Goal: Task Accomplishment & Management: Manage account settings

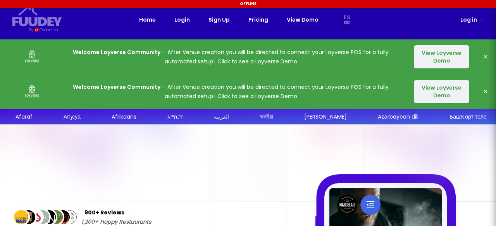
select select "es"
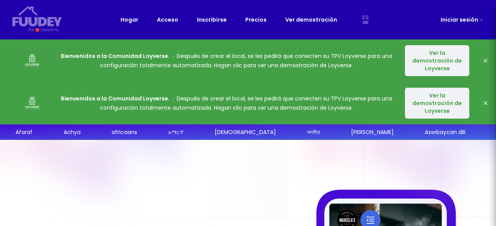
select select "es"
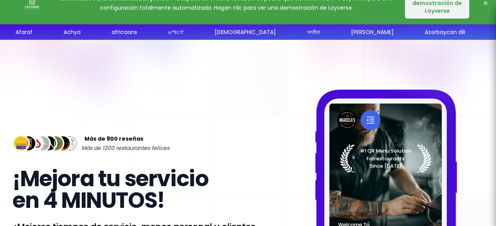
select select "es"
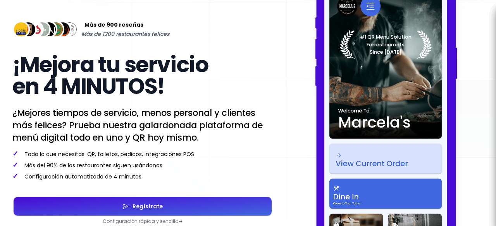
scroll to position [0, 0]
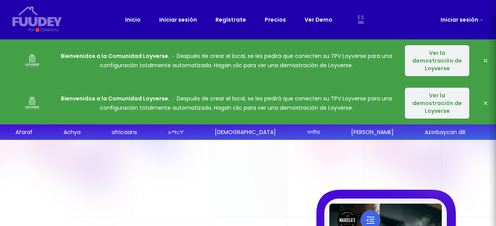
click at [271, 20] on link "Precios" at bounding box center [274, 19] width 21 height 9
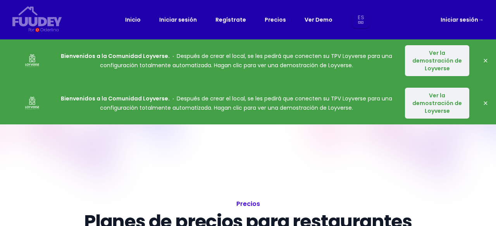
select select "es"
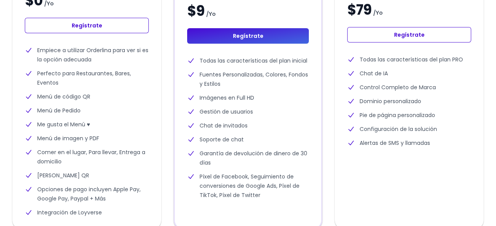
scroll to position [378, 0]
select select "es"
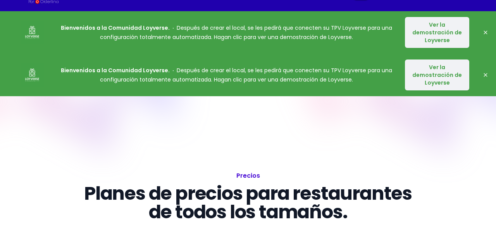
scroll to position [0, 0]
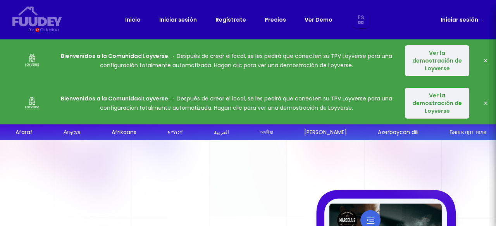
select select "es"
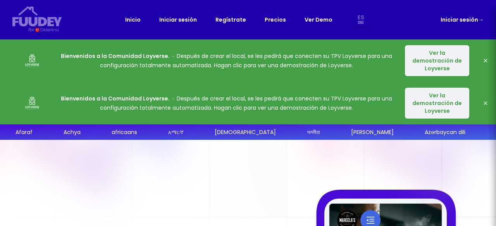
click at [432, 65] on font "Ver la demostración de Loyverse" at bounding box center [437, 60] width 50 height 23
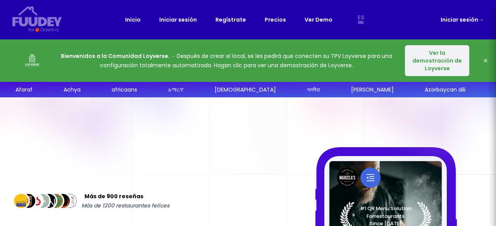
select select "es"
click at [430, 56] on font "Ver la demostración de Loyverse" at bounding box center [437, 60] width 50 height 23
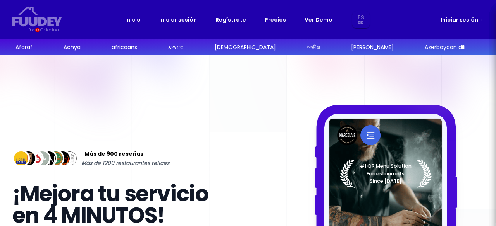
select select "es"
click at [177, 22] on link "Iniciar sesión" at bounding box center [178, 19] width 38 height 9
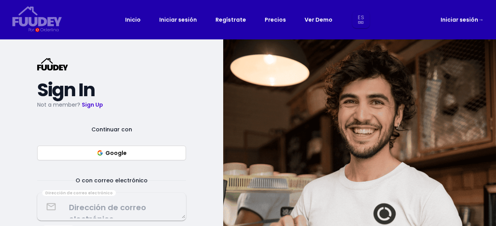
select select "es"
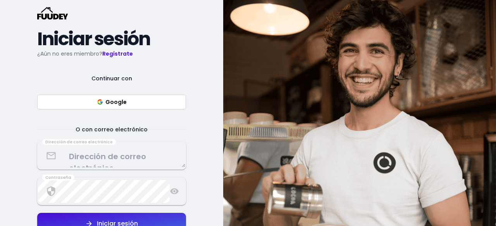
scroll to position [50, 0]
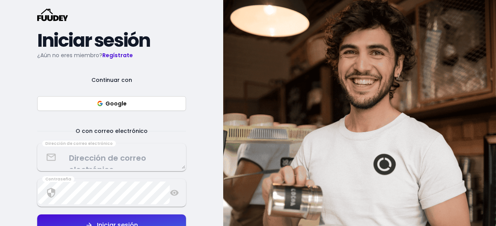
click at [114, 159] on textarea at bounding box center [111, 157] width 147 height 23
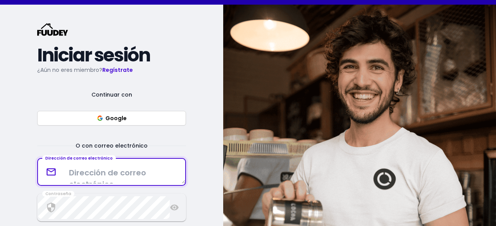
scroll to position [34, 0]
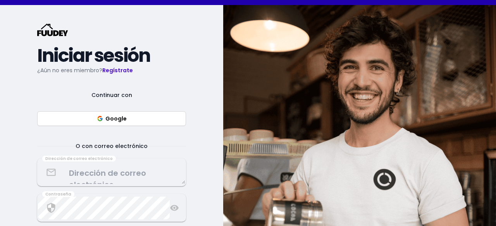
select select "es"
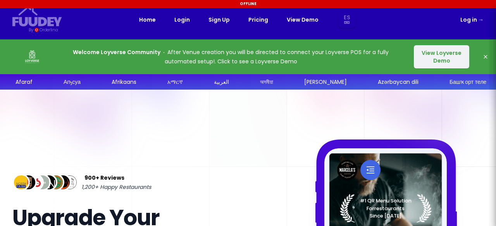
select select "es"
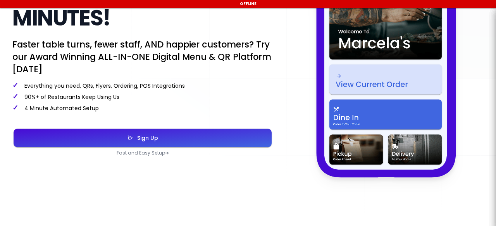
click at [173, 140] on div "900+ Reviews 1,200+ Happy Restaurants Upgrade Your Service In 4 MINUTES! Faster…" at bounding box center [142, 37] width 260 height 239
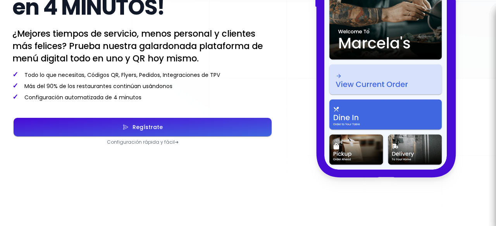
click at [182, 127] on button "Regístrate" at bounding box center [143, 127] width 258 height 19
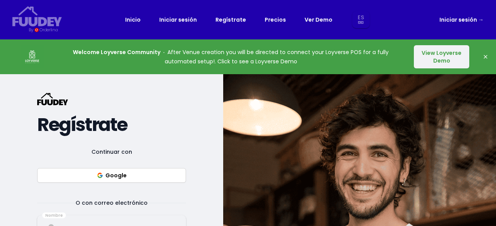
select select "es"
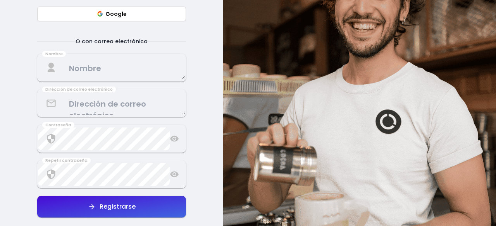
scroll to position [162, 0]
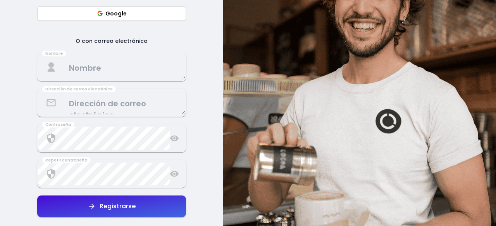
click at [115, 64] on textarea at bounding box center [111, 67] width 147 height 23
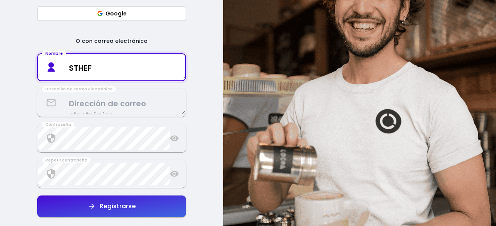
type textarea "STHEFA"
select select "es"
type textarea "STHEFANNY BASTIDAS"
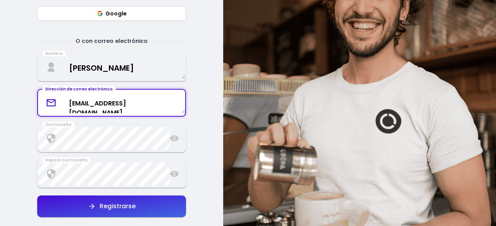
type textarea "sthefannybastidas1@gmail.com"
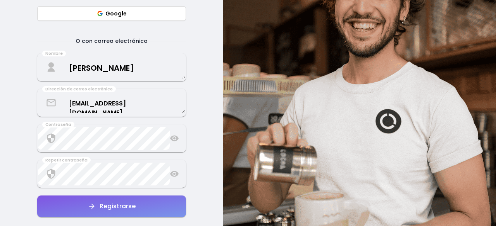
click at [148, 205] on button "Registrarse" at bounding box center [111, 207] width 149 height 22
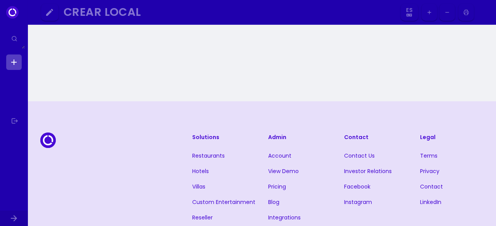
select select "es"
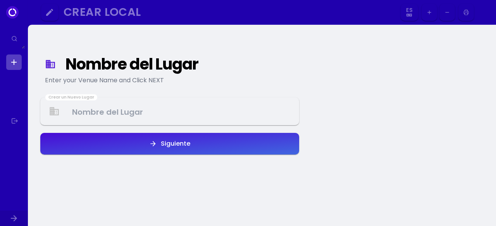
select select "es"
click at [210, 99] on div "Crear un Nuevo Lugar" at bounding box center [169, 112] width 259 height 28
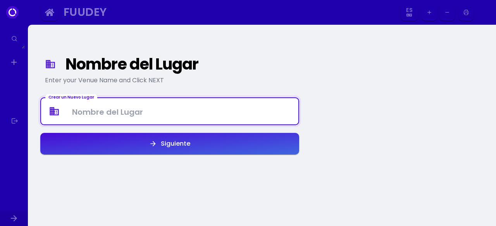
click at [213, 107] on Venue at bounding box center [169, 111] width 257 height 23
type Venue "Bamboo Bar"
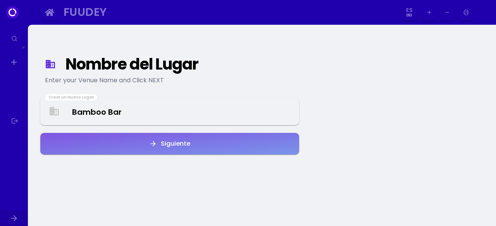
click at [240, 139] on button "Siguiente" at bounding box center [169, 144] width 259 height 22
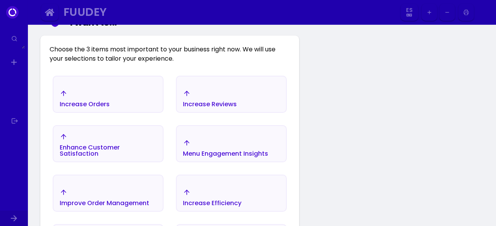
scroll to position [115, 0]
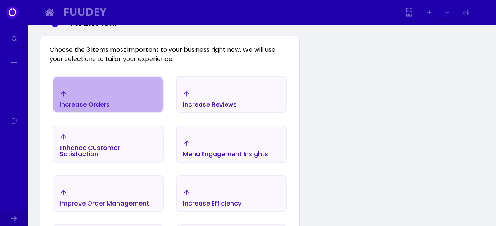
click at [118, 109] on div "Increase Orders" at bounding box center [107, 99] width 109 height 27
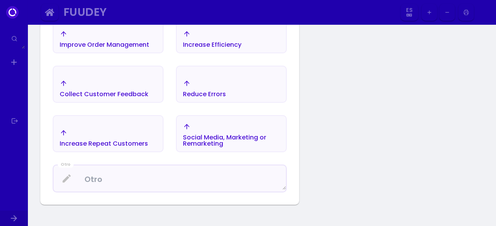
scroll to position [209, 0]
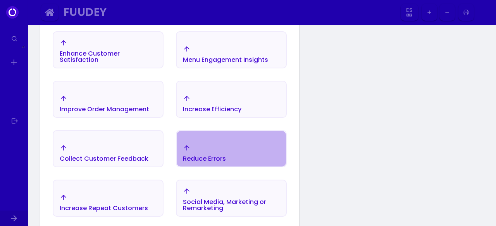
click at [204, 150] on div "Reduce Errors" at bounding box center [204, 153] width 43 height 18
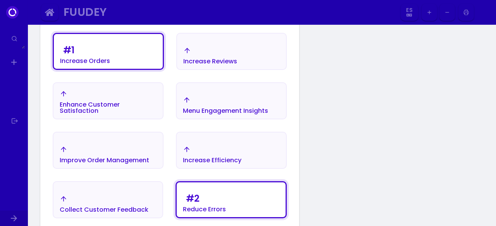
scroll to position [156, 0]
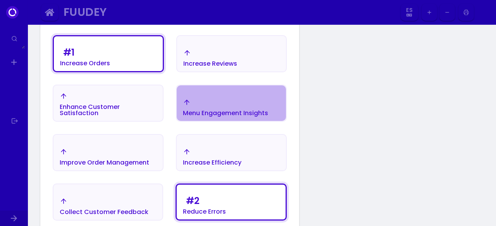
click at [211, 106] on div "Menu Engagement Insights" at bounding box center [225, 108] width 85 height 18
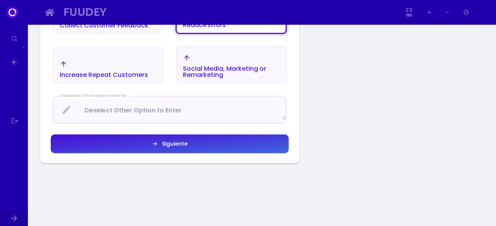
scroll to position [359, 0]
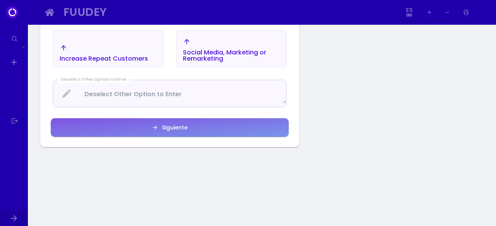
click at [202, 124] on button "Siguiente" at bounding box center [170, 127] width 238 height 19
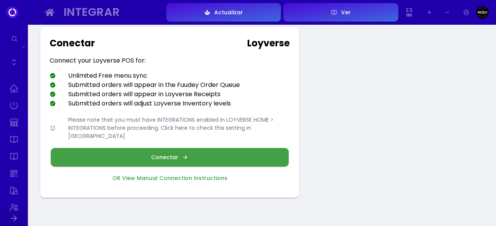
scroll to position [45, 0]
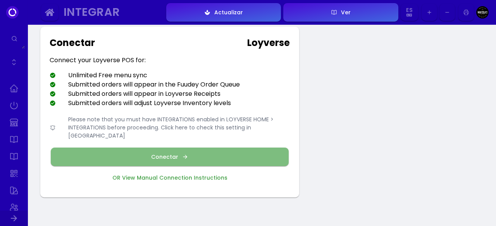
click at [202, 148] on button "Conectar" at bounding box center [170, 157] width 238 height 19
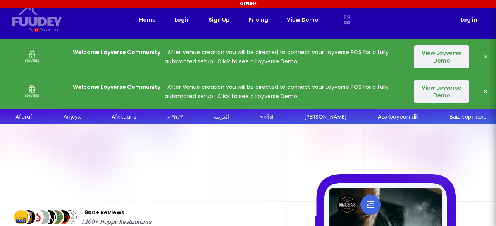
select select "es"
click at [329, 26] on div "Home Login Sign Up Pricing View Demo Es Aa Ab Af Am Ar As Ay Az Ba Be Bg Bh Bi …" at bounding box center [248, 19] width 218 height 17
select select "es"
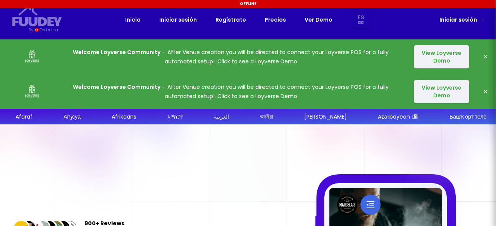
click at [459, 21] on link "Iniciar sesión →" at bounding box center [461, 19] width 44 height 9
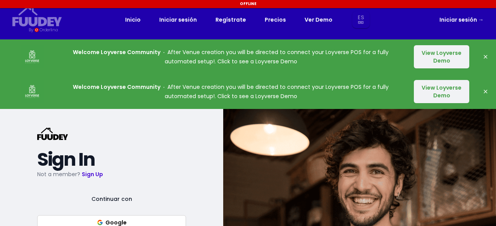
select select "es"
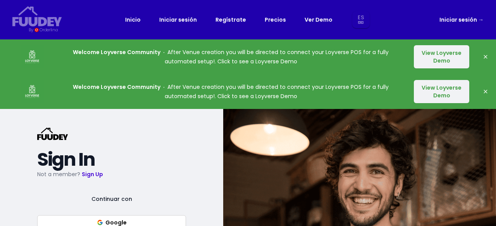
click at [470, 20] on link "Iniciar sesión →" at bounding box center [461, 19] width 44 height 9
select select "es"
click at [479, 18] on span "→" at bounding box center [480, 20] width 5 height 8
select select "es"
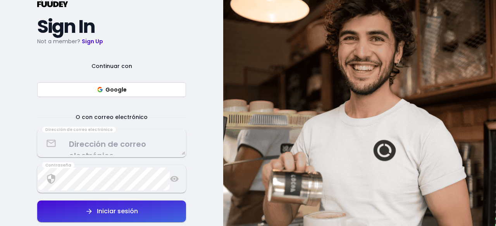
scroll to position [130, 0]
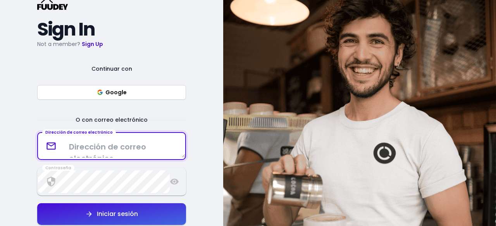
click at [170, 139] on textarea at bounding box center [111, 146] width 147 height 23
type textarea "sthefannybastidas1@gmail.com"
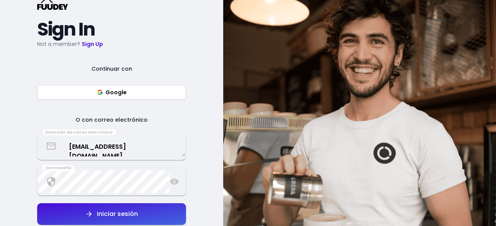
click at [145, 212] on button "Iniciar sesión" at bounding box center [111, 215] width 149 height 22
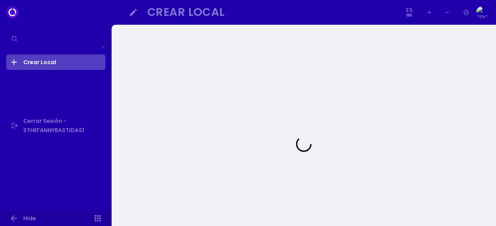
select select "es"
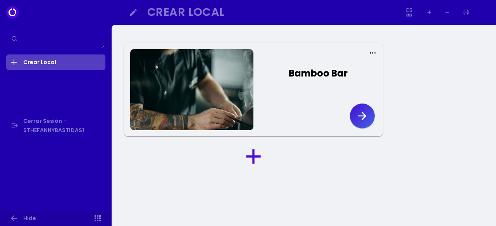
click at [373, 51] on icon at bounding box center [373, 53] width 8 height 8
select select "es"
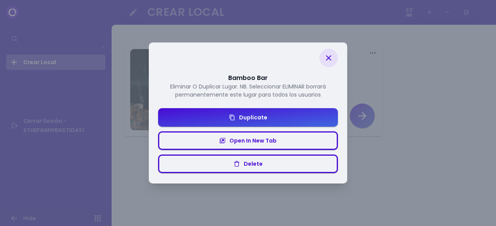
click at [331, 60] on icon at bounding box center [328, 57] width 5 height 5
select select "es"
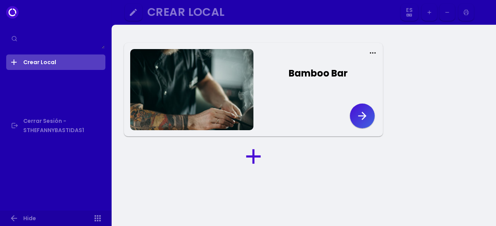
click at [360, 113] on icon "button" at bounding box center [362, 116] width 12 height 12
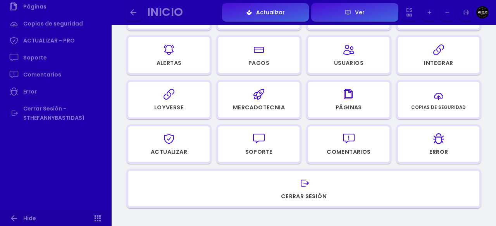
scroll to position [251, 0]
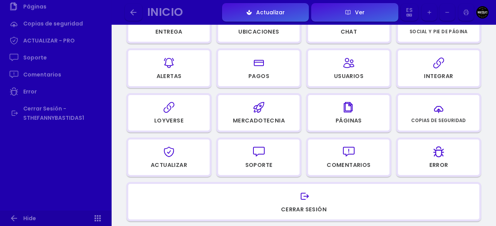
click at [426, 154] on div "button" at bounding box center [438, 152] width 74 height 19
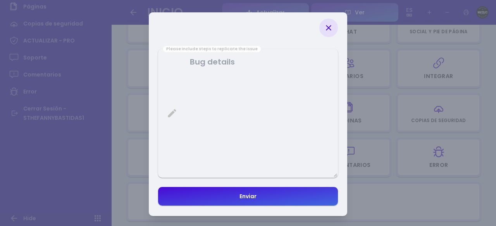
click at [330, 27] on icon at bounding box center [328, 27] width 9 height 9
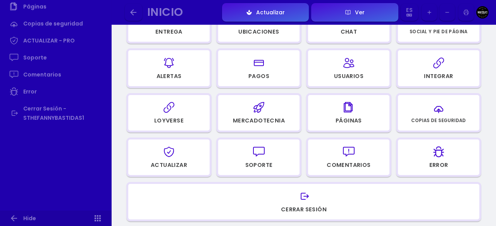
click at [451, 68] on div "button" at bounding box center [438, 63] width 74 height 19
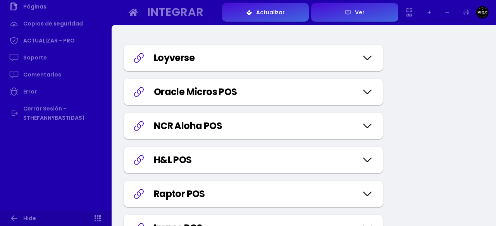
click at [353, 59] on div "Loyverse" at bounding box center [255, 58] width 203 height 14
select select "71018fc6-ae05-4e3a-9b95-607e5f2c4841"
select select "85a63a5a-946b-4b09-982c-6eab552a8f0b"
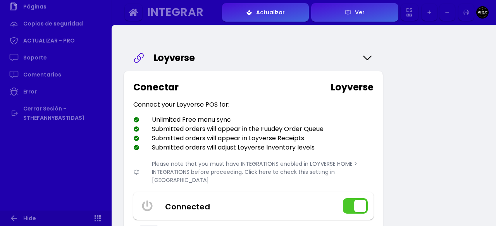
click at [367, 65] on icon at bounding box center [367, 58] width 12 height 39
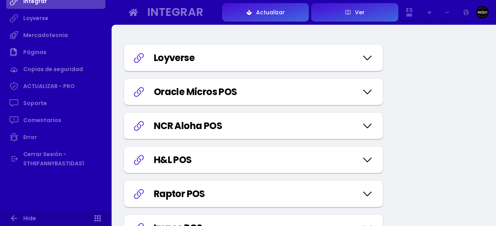
scroll to position [437, 0]
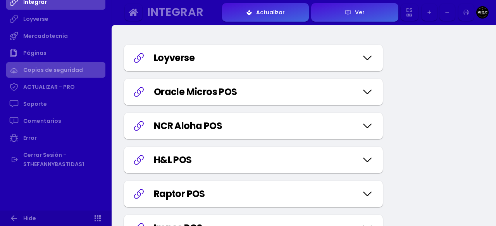
click at [75, 76] on link "Copias de seguridad" at bounding box center [55, 69] width 99 height 15
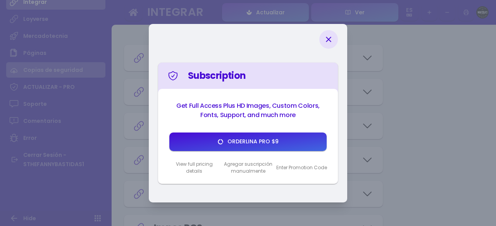
click at [75, 76] on div "Subscription Get Full Access Plus HD Images, Custom Colors, Fonts, Support, and…" at bounding box center [248, 113] width 496 height 226
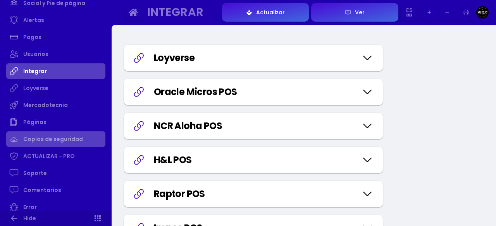
scroll to position [366, 0]
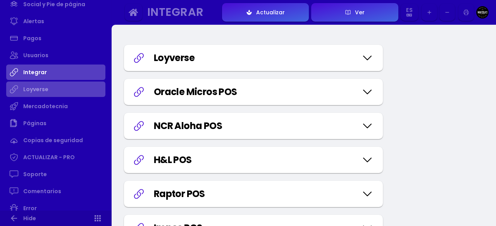
click at [69, 91] on link "Loyverse" at bounding box center [55, 89] width 99 height 15
select select "71018fc6-ae05-4e3a-9b95-607e5f2c4841"
select select "85a63a5a-946b-4b09-982c-6eab552a8f0b"
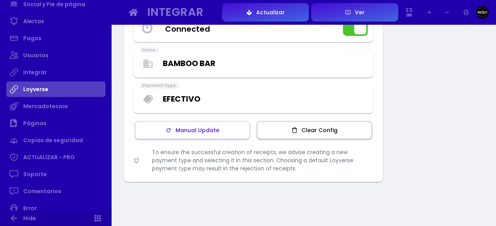
scroll to position [180, 0]
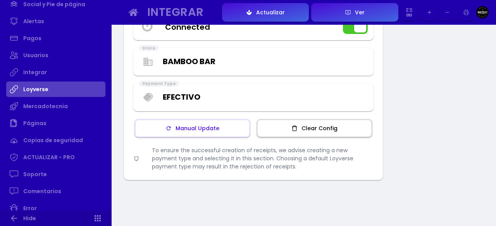
click at [202, 126] on div "Manual Update" at bounding box center [196, 128] width 48 height 5
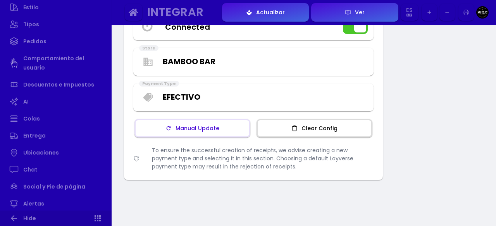
scroll to position [0, 0]
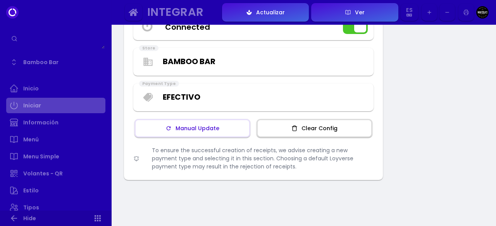
click at [74, 104] on link "Iniciar" at bounding box center [55, 105] width 99 height 15
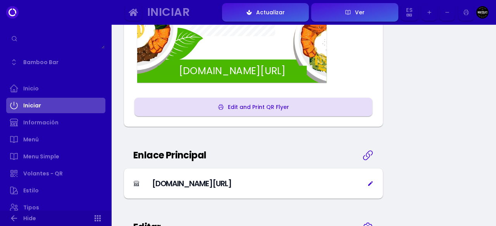
scroll to position [259, 0]
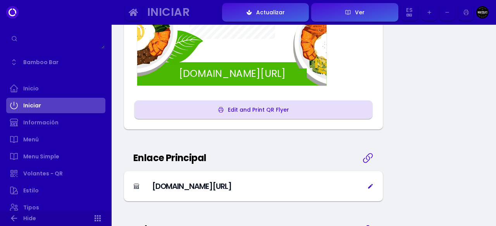
click at [273, 115] on button "Edit and Print QR Flyer" at bounding box center [253, 110] width 238 height 19
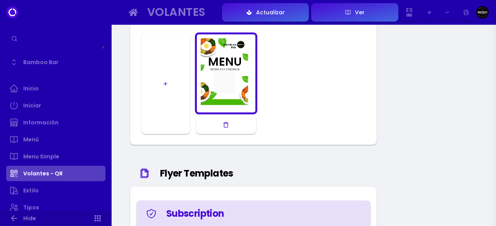
scroll to position [443, 0]
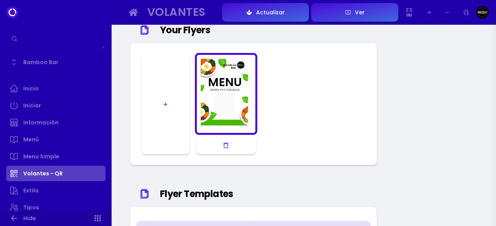
click at [159, 112] on button "button" at bounding box center [165, 104] width 48 height 101
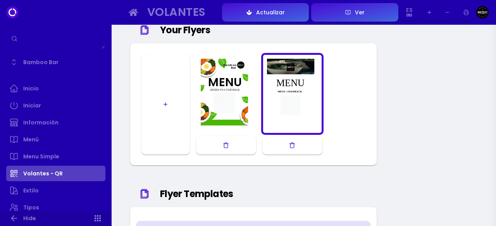
click at [278, 107] on div at bounding box center [292, 94] width 58 height 74
click at [241, 139] on button "button" at bounding box center [226, 145] width 60 height 19
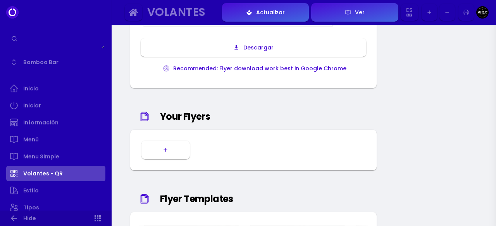
scroll to position [355, 0]
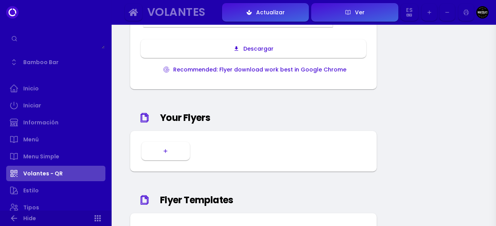
drag, startPoint x: 171, startPoint y: 163, endPoint x: 167, endPoint y: 147, distance: 16.7
click at [167, 147] on div at bounding box center [253, 151] width 246 height 41
click at [167, 147] on button "button" at bounding box center [165, 151] width 48 height 19
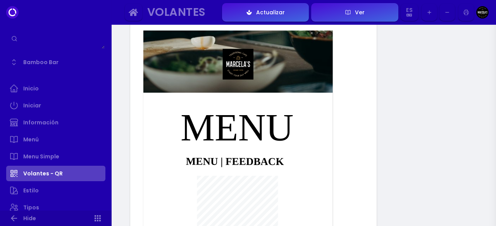
scroll to position [89, 0]
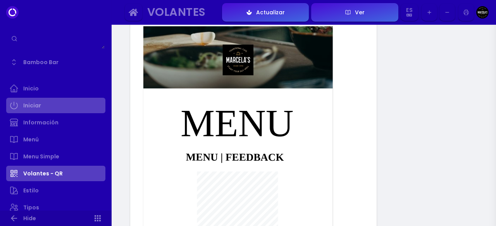
click at [50, 107] on link "Iniciar" at bounding box center [55, 105] width 99 height 15
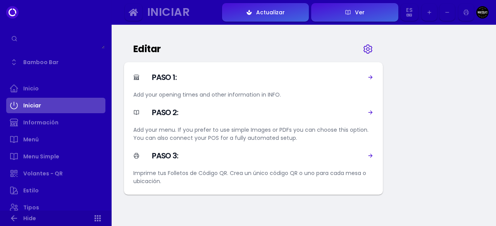
scroll to position [441, 0]
click at [369, 76] on icon at bounding box center [370, 77] width 6 height 6
select select "ecuador"
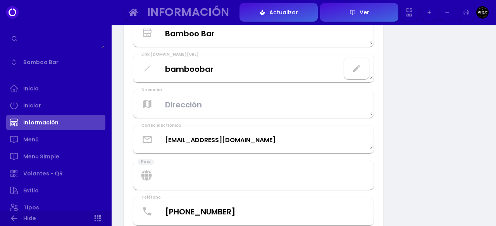
scroll to position [102, 0]
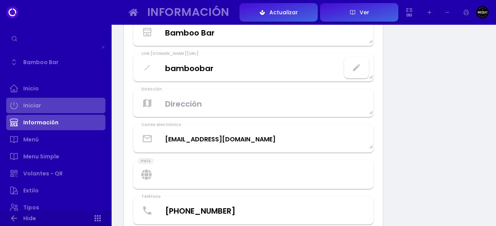
click at [67, 110] on link "Iniciar" at bounding box center [55, 105] width 99 height 15
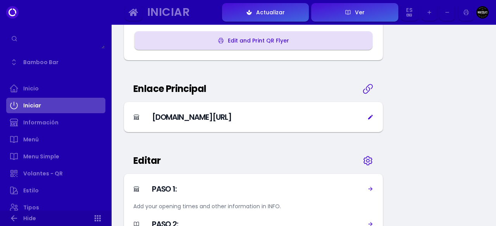
scroll to position [328, 0]
click at [366, 163] on icon at bounding box center [367, 160] width 11 height 39
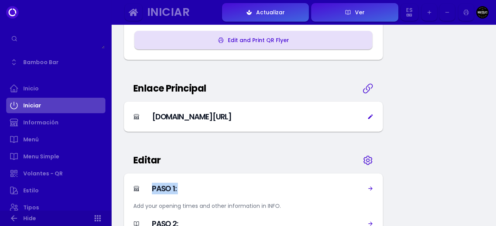
click at [366, 163] on icon at bounding box center [367, 160] width 11 height 39
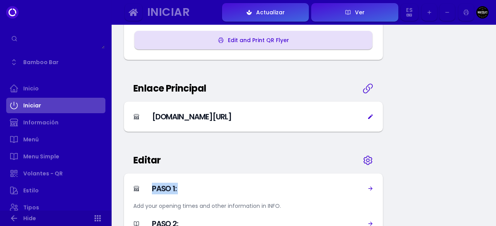
click at [366, 163] on icon at bounding box center [367, 160] width 11 height 39
click at [369, 185] on div "PASO 1:" at bounding box center [253, 189] width 240 height 12
click at [370, 189] on icon at bounding box center [370, 189] width 6 height 6
select select "ecuador"
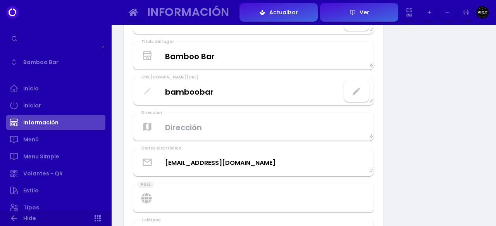
scroll to position [83, 0]
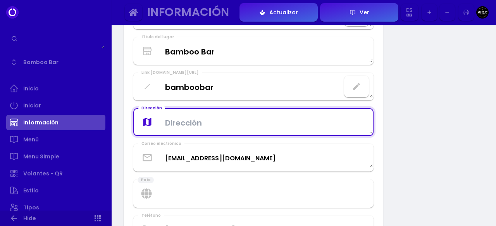
click at [248, 115] on textarea at bounding box center [253, 122] width 238 height 23
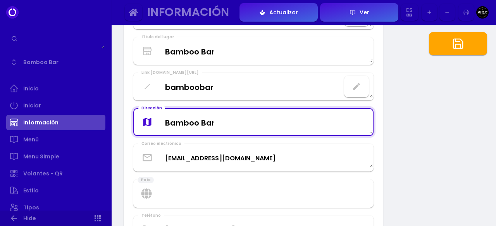
type textarea "Bamboo Bar"
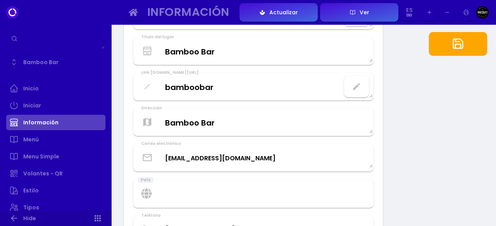
click at [448, 48] on button "button" at bounding box center [458, 43] width 58 height 23
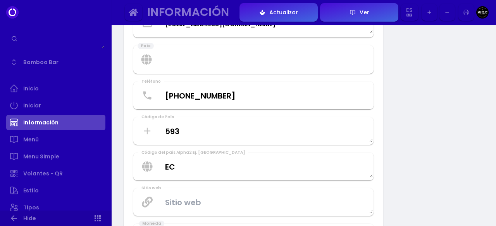
scroll to position [218, 0]
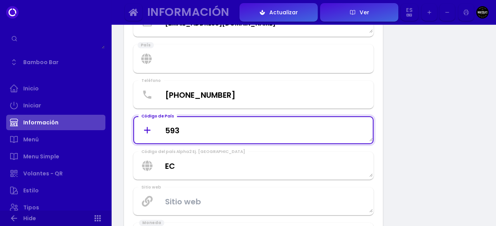
click at [299, 130] on Code "593" at bounding box center [253, 130] width 238 height 23
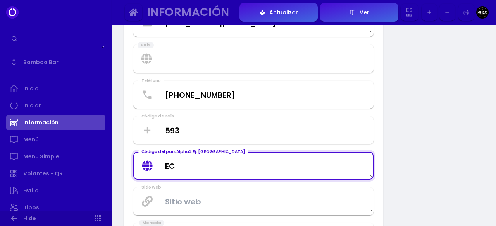
click at [281, 166] on US "EC" at bounding box center [253, 165] width 238 height 23
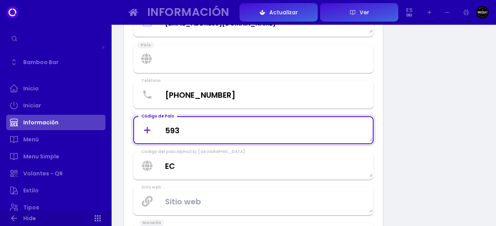
click at [283, 125] on Code "593" at bounding box center [253, 130] width 238 height 23
click at [149, 137] on Code "593" at bounding box center [253, 130] width 238 height 23
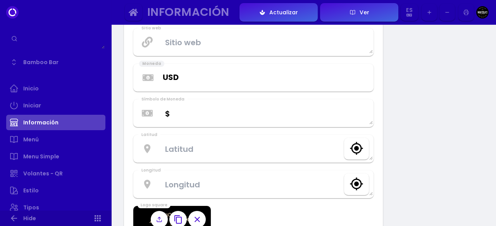
scroll to position [379, 0]
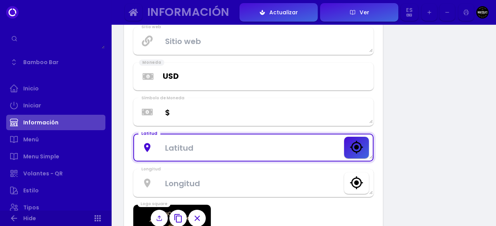
click at [272, 147] on textarea at bounding box center [253, 147] width 238 height 23
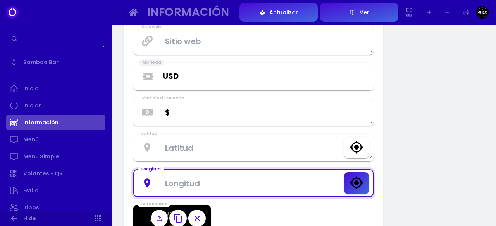
click at [304, 183] on textarea at bounding box center [253, 183] width 238 height 23
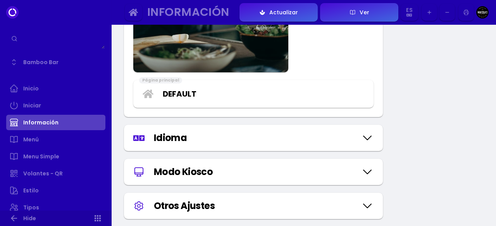
scroll to position [952, 0]
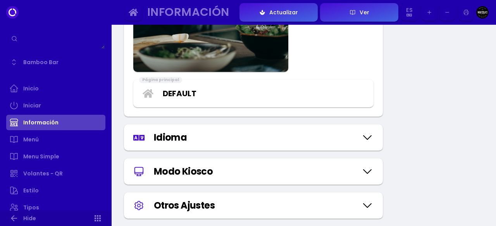
click at [369, 136] on icon at bounding box center [367, 137] width 12 height 39
select select "spanish"
select select "thai"
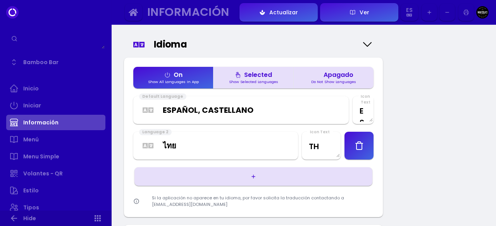
scroll to position [1046, 0]
click at [263, 78] on div "Selected" at bounding box center [253, 75] width 37 height 6
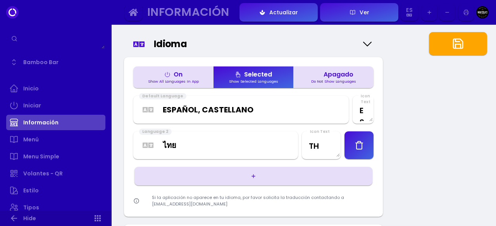
click at [312, 77] on button "Apagado Do Not Show Languages" at bounding box center [333, 78] width 80 height 22
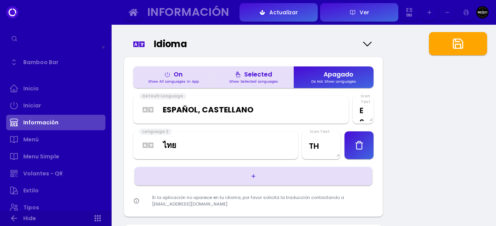
click at [184, 83] on div "Show All Languages In App" at bounding box center [173, 82] width 57 height 4
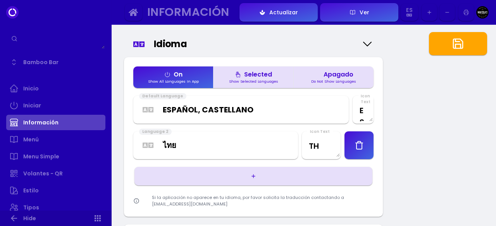
click at [331, 86] on button "Apagado Do Not Show Languages" at bounding box center [333, 78] width 80 height 22
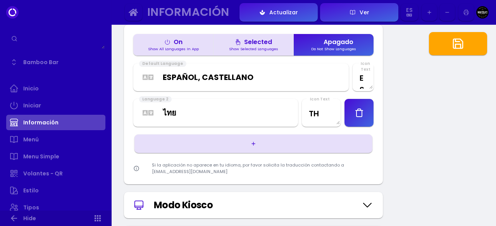
scroll to position [1081, 0]
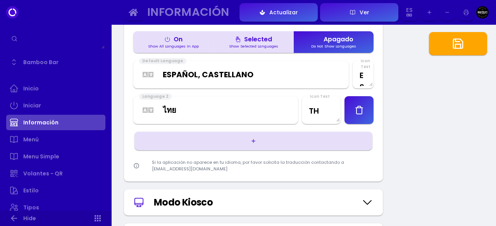
click at [356, 116] on button "button" at bounding box center [358, 110] width 29 height 28
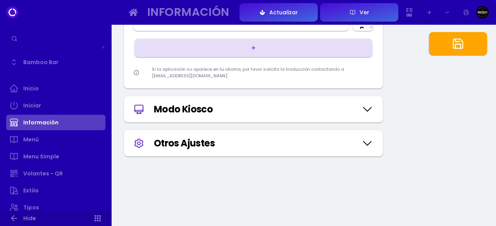
scroll to position [1139, 0]
click at [326, 110] on div "Modo Kiosco" at bounding box center [255, 109] width 203 height 14
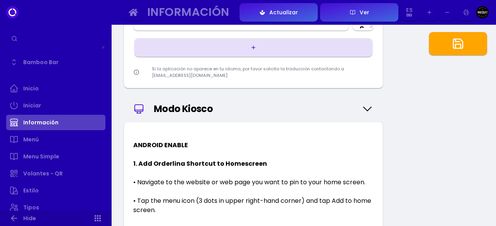
click at [458, 35] on button "button" at bounding box center [458, 43] width 58 height 23
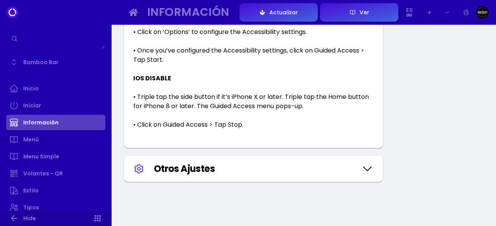
scroll to position [1881, 0]
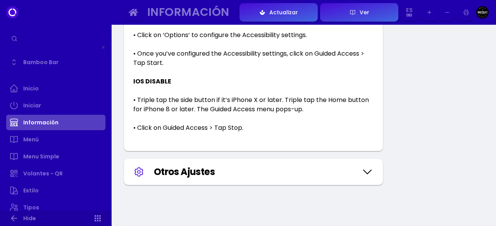
click at [355, 165] on div "Otros Ajustes" at bounding box center [255, 172] width 203 height 14
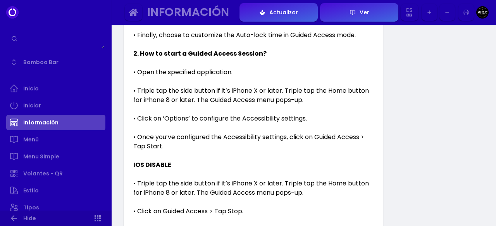
scroll to position [1797, 0]
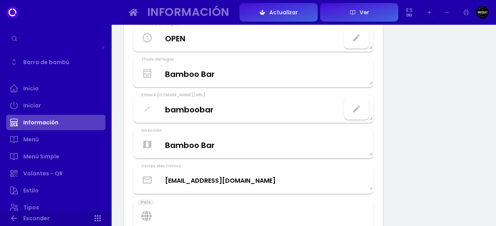
scroll to position [0, 0]
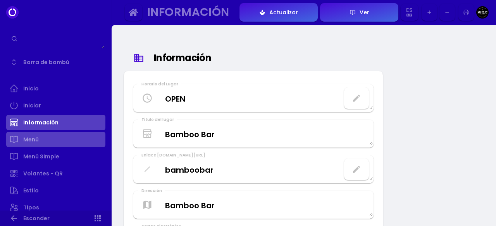
click at [82, 141] on link "Menú" at bounding box center [55, 139] width 99 height 15
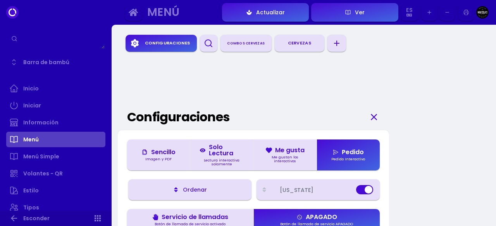
scroll to position [50, 0]
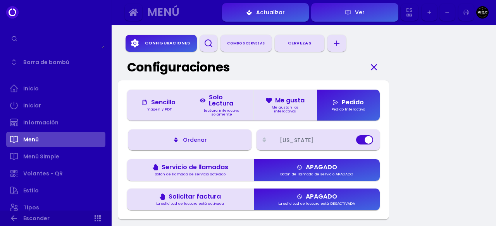
click at [341, 115] on button "Pedido Pedido Interactivo" at bounding box center [347, 105] width 63 height 31
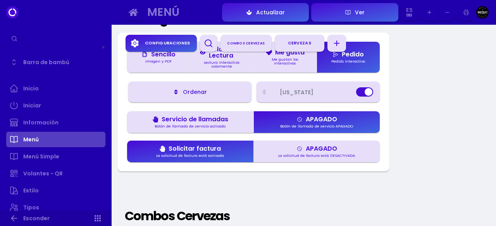
scroll to position [99, 0]
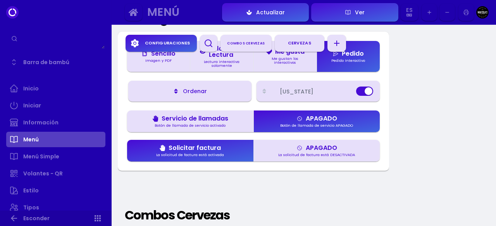
click at [291, 151] on button "APAGADO La solicitud de factura está DESACTIVADA" at bounding box center [316, 151] width 127 height 22
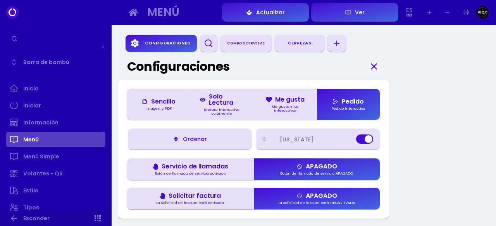
scroll to position [37, 0]
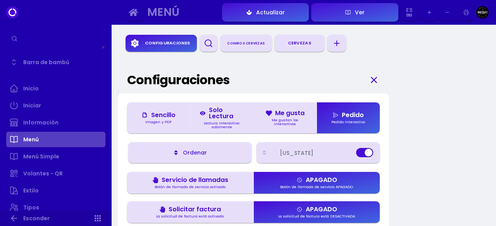
click at [352, 158] on div "Arizona" at bounding box center [318, 153] width 114 height 12
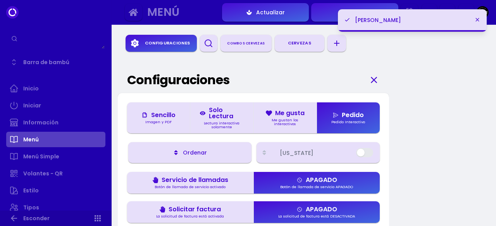
click at [264, 154] on icon "button" at bounding box center [263, 153] width 3 height 5
click at [221, 153] on button "Ordenar" at bounding box center [189, 152] width 123 height 21
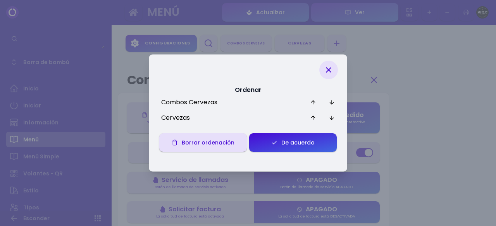
click at [286, 149] on button "De acuerdo" at bounding box center [292, 143] width 87 height 19
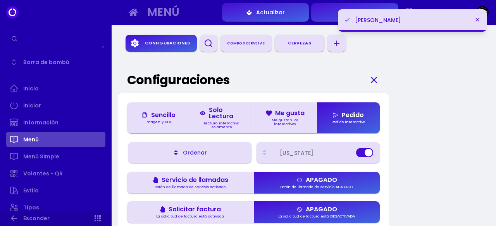
click at [331, 158] on div "Arizona" at bounding box center [318, 153] width 114 height 12
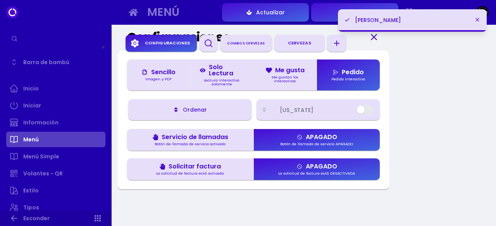
scroll to position [81, 0]
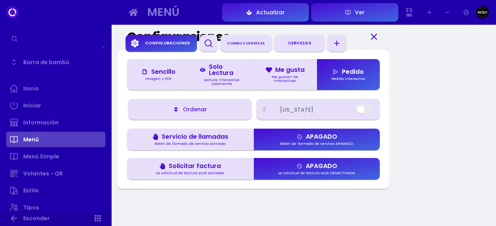
click at [264, 110] on icon "button" at bounding box center [263, 109] width 3 height 5
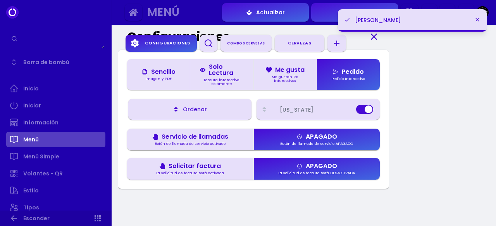
click at [264, 110] on icon "button" at bounding box center [263, 109] width 3 height 5
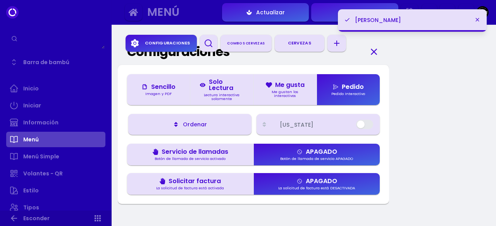
scroll to position [87, 0]
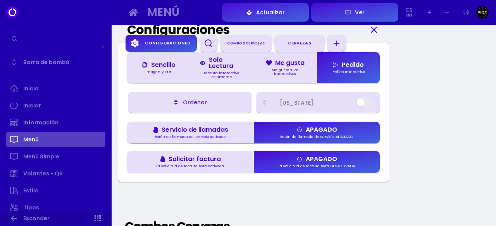
click at [313, 105] on div "Arizona" at bounding box center [315, 102] width 70 height 5
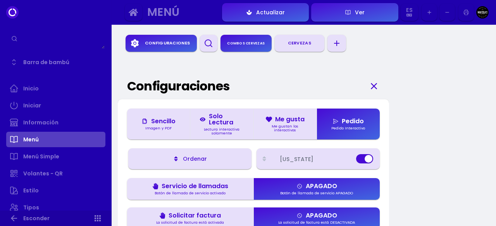
scroll to position [0, 0]
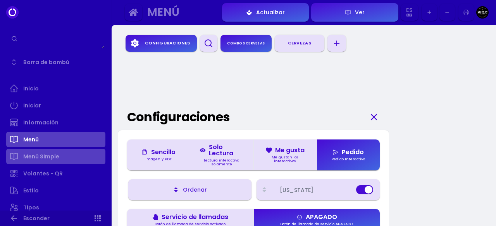
click at [54, 154] on font "Menú Simple" at bounding box center [41, 157] width 36 height 8
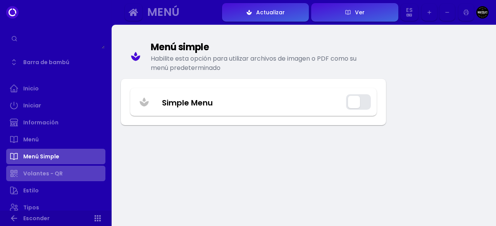
click at [58, 178] on font "Volantes - QR" at bounding box center [42, 173] width 39 height 9
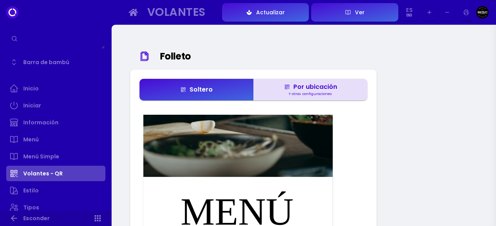
click at [292, 94] on font "Y otras configuraciones" at bounding box center [309, 93] width 43 height 5
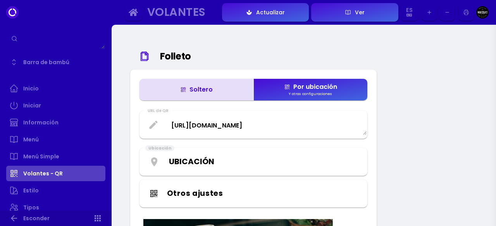
click at [310, 93] on font "Y otras configuraciones" at bounding box center [309, 93] width 43 height 5
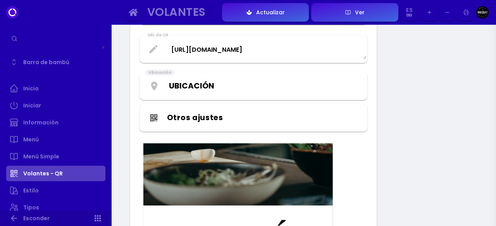
scroll to position [74, 0]
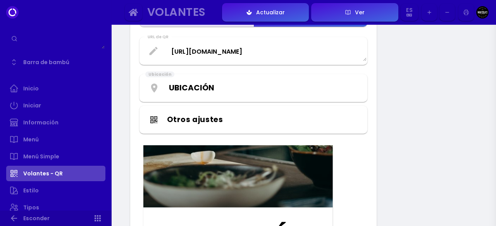
click at [252, 116] on div "Otros ajustes" at bounding box center [260, 119] width 187 height 13
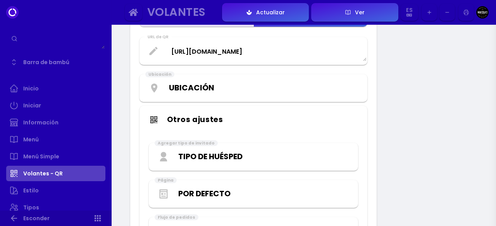
click at [275, 157] on select "Tipo de huésped N / A Comer en el lugar Recoger Entrega" at bounding box center [264, 157] width 172 height 12
select select "-LmsUBu7eLyjkUmDbI5A"
click at [178, 151] on select "Tipo de huésped N / A Comer en el lugar Recoger Entrega" at bounding box center [264, 157] width 172 height 12
click at [270, 197] on select "Por defecto Menú" at bounding box center [264, 194] width 172 height 12
select select "menu"
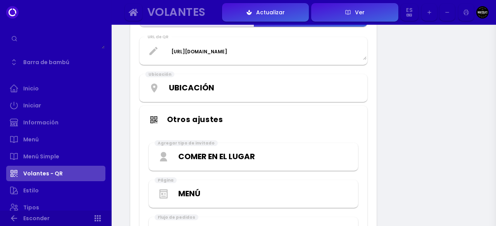
click at [178, 188] on select "Por defecto Menú" at bounding box center [264, 194] width 172 height 12
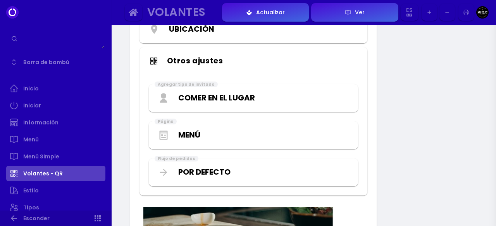
scroll to position [133, 0]
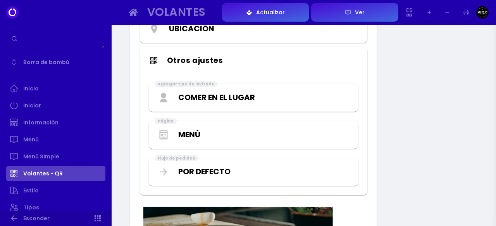
click at [238, 164] on div "Por defecto Inmediato" at bounding box center [253, 172] width 206 height 25
click at [235, 169] on select "Por defecto Inmediato" at bounding box center [264, 172] width 172 height 12
select select "imm"
click at [178, 166] on select "Por defecto Inmediato" at bounding box center [264, 172] width 172 height 12
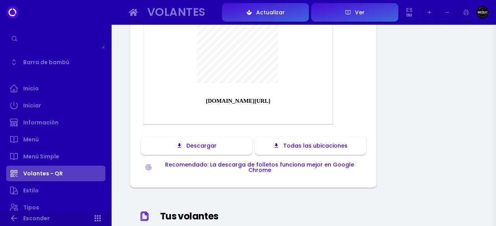
scroll to position [487, 0]
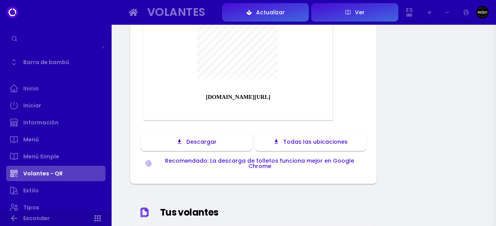
click at [233, 141] on button "Descargar" at bounding box center [196, 142] width 111 height 19
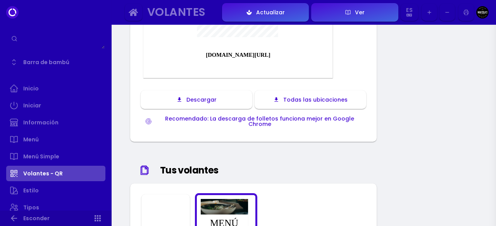
scroll to position [557, 0]
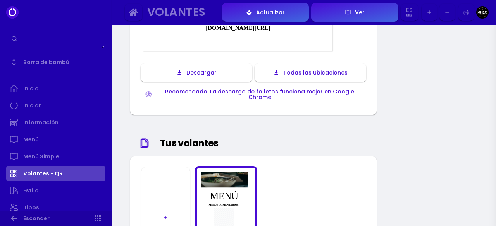
click at [341, 71] on font "Todas las ubicaciones" at bounding box center [315, 73] width 64 height 8
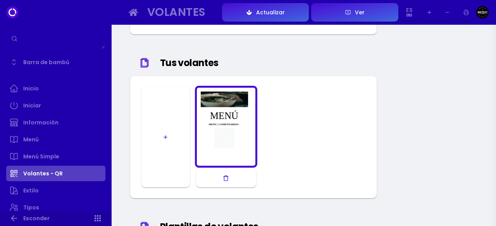
scroll to position [857, 0]
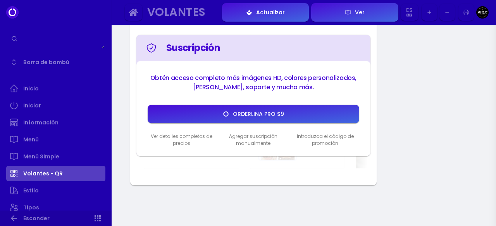
click at [264, 133] on font "Agregar suscripción manualmente" at bounding box center [253, 140] width 48 height 14
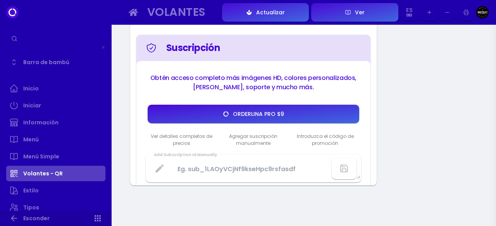
scroll to position [890, 0]
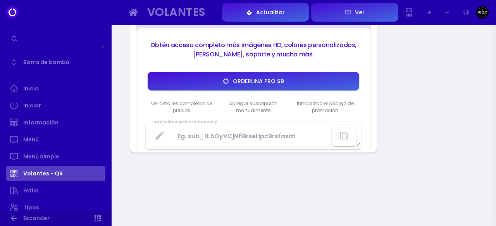
click at [317, 112] on font "Introduzca el código de promoción" at bounding box center [325, 107] width 72 height 14
click at [195, 101] on font "Ver detalles completos de precios" at bounding box center [182, 107] width 62 height 14
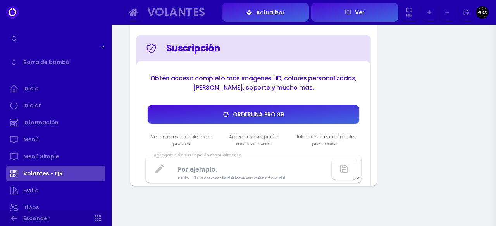
scroll to position [859, 0]
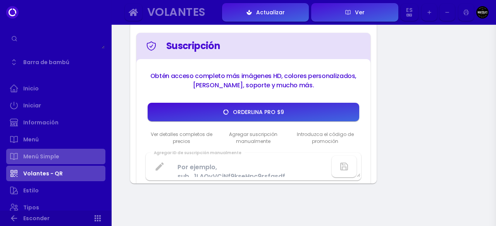
click at [76, 156] on link "Menú Simple" at bounding box center [55, 156] width 99 height 15
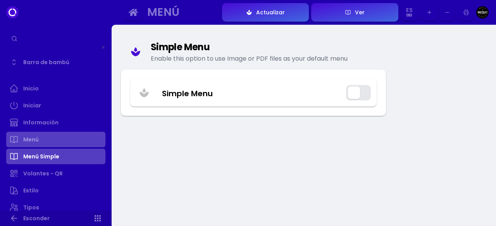
click at [74, 147] on link "Menú" at bounding box center [55, 139] width 99 height 15
click at [60, 140] on link "Menú" at bounding box center [55, 139] width 99 height 15
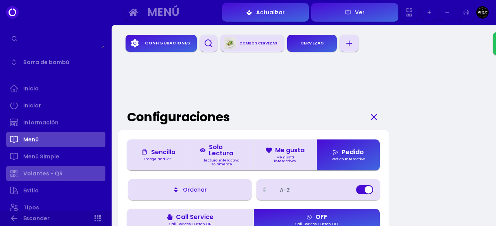
click at [64, 118] on link "Información" at bounding box center [55, 122] width 99 height 15
select select "ecuador"
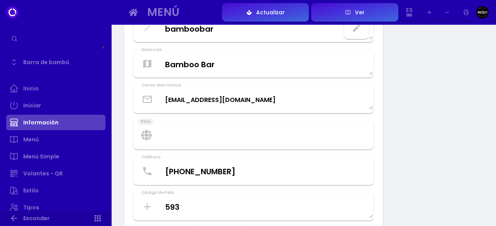
scroll to position [384, 0]
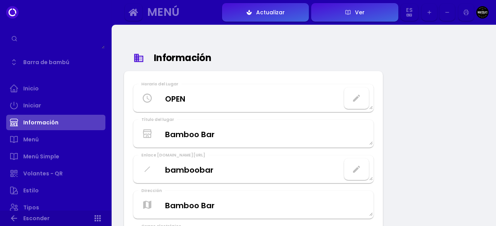
select select "[GEOGRAPHIC_DATA]"
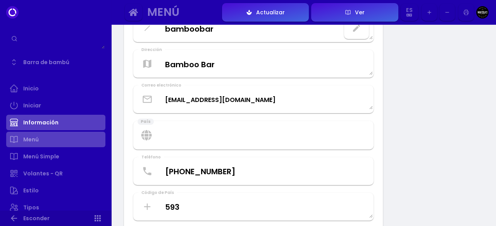
click at [62, 137] on link "Menú" at bounding box center [55, 139] width 99 height 15
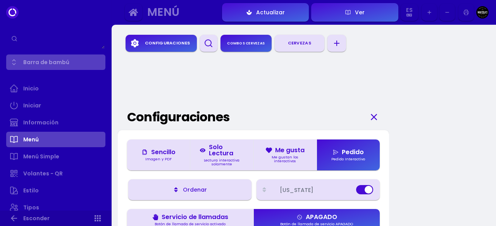
click at [18, 63] on link "Barra de bambú" at bounding box center [55, 62] width 99 height 15
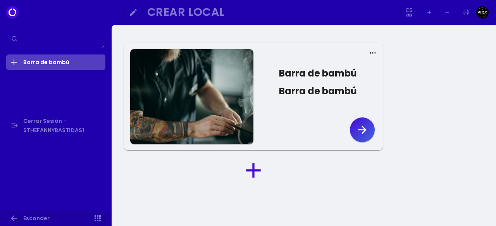
click at [320, 69] on font "Barra de bambú" at bounding box center [318, 73] width 78 height 13
click at [372, 51] on icon at bounding box center [373, 53] width 8 height 8
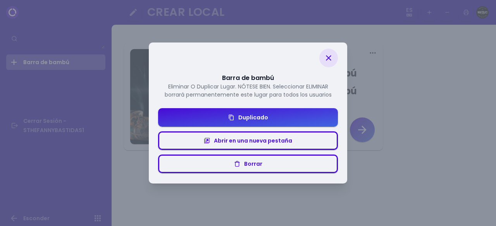
click at [331, 61] on icon at bounding box center [328, 57] width 9 height 9
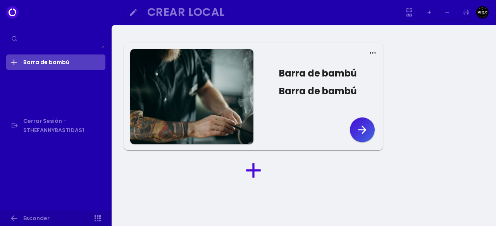
click at [366, 58] on button "Barra de bambú Barra de bambú" at bounding box center [314, 82] width 123 height 51
click at [369, 55] on icon at bounding box center [373, 53] width 8 height 8
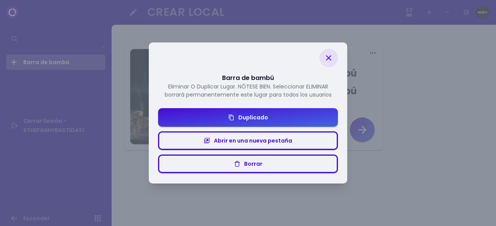
click at [331, 59] on icon at bounding box center [328, 57] width 9 height 9
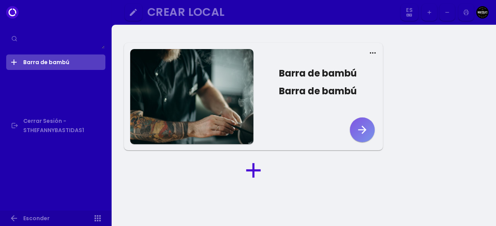
click at [358, 131] on icon "button" at bounding box center [362, 130] width 12 height 12
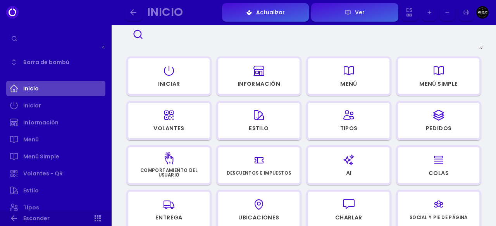
scroll to position [61, 0]
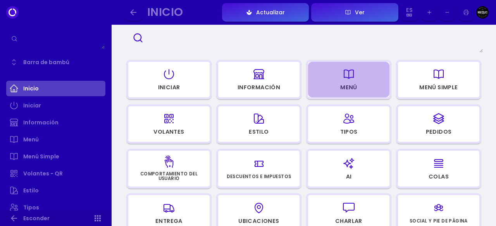
click at [374, 79] on div "button" at bounding box center [348, 74] width 74 height 19
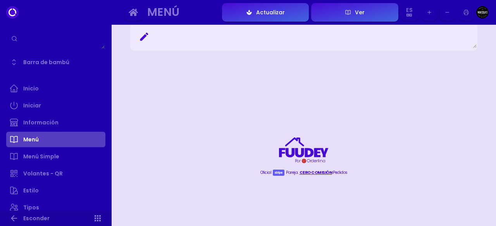
scroll to position [869, 0]
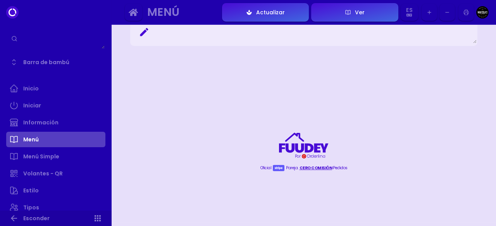
click at [70, 136] on link "Menú" at bounding box center [55, 139] width 99 height 15
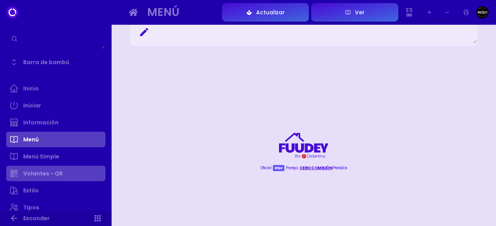
click at [70, 171] on link "Volantes - QR" at bounding box center [55, 173] width 99 height 15
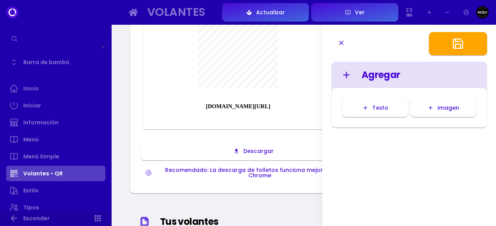
scroll to position [253, 0]
click at [342, 40] on icon "button" at bounding box center [341, 43] width 8 height 8
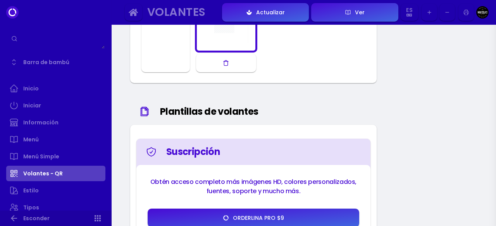
scroll to position [527, 0]
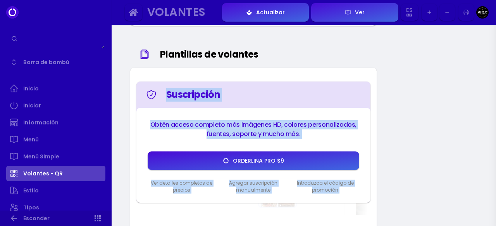
drag, startPoint x: 302, startPoint y: 90, endPoint x: 237, endPoint y: 230, distance: 155.0
click at [237, 226] on html "Barra de bambú Inicio Iniciar Información Menú Menú Simple Volantes - QR Estilo…" at bounding box center [248, 66] width 496 height 1303
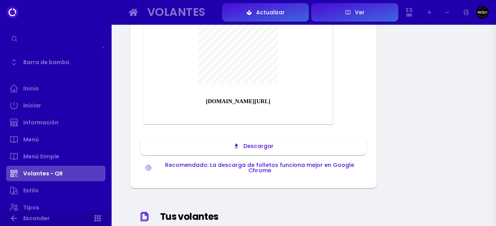
scroll to position [127, 0]
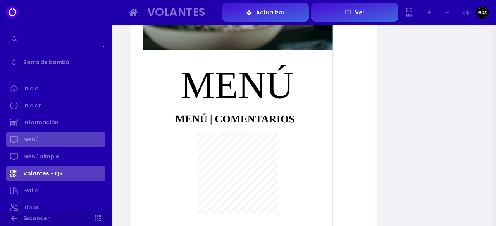
click at [64, 141] on link "Menú" at bounding box center [55, 139] width 99 height 15
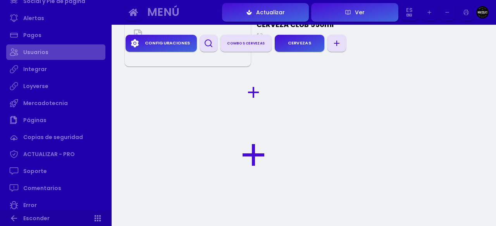
scroll to position [370, 0]
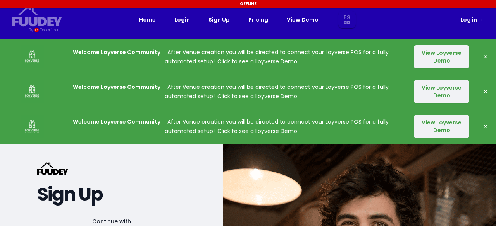
select select "es"
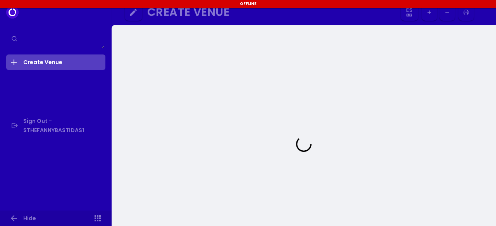
select select "es"
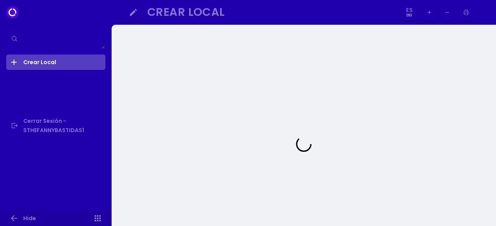
select select "es"
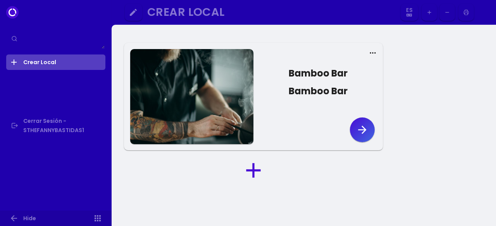
click at [361, 128] on icon "button" at bounding box center [362, 130] width 12 height 12
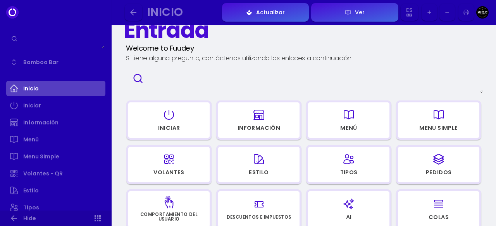
scroll to position [20, 0]
click at [206, 120] on button "Iniciar" at bounding box center [168, 120] width 85 height 39
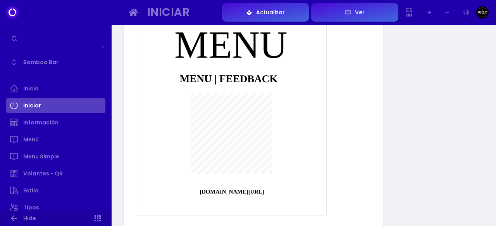
scroll to position [129, 0]
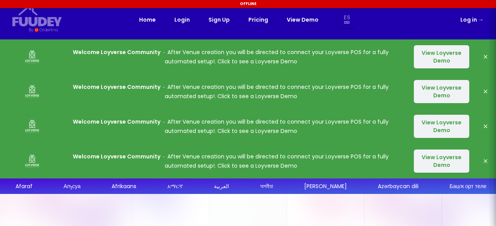
select select "es"
click at [219, 24] on link "Sign Up" at bounding box center [218, 19] width 21 height 9
click at [218, 21] on link "Sign Up" at bounding box center [218, 19] width 21 height 9
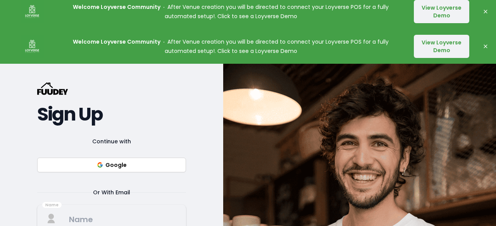
scroll to position [210, 0]
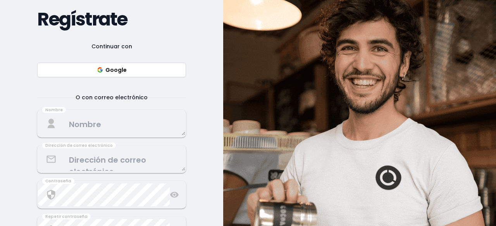
select select "es"
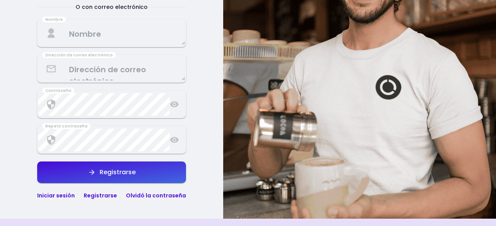
select select "es"
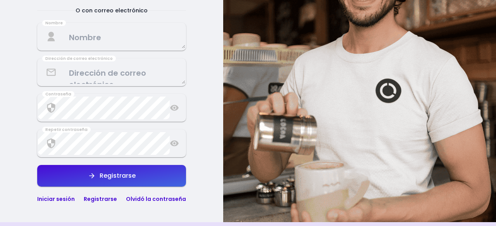
click at [62, 196] on link "Iniciar sesión" at bounding box center [56, 200] width 38 height 8
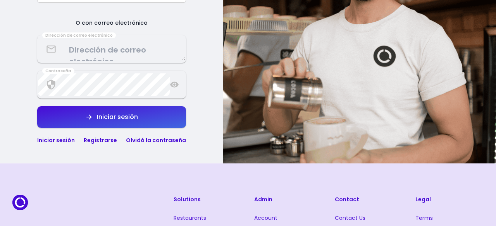
scroll to position [310, 0]
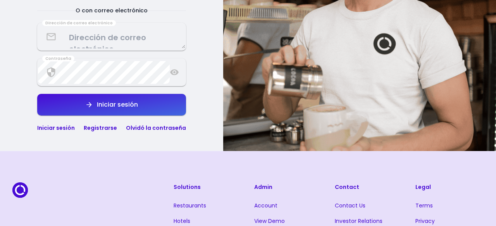
click at [59, 123] on div "Iniciar sesión" at bounding box center [56, 127] width 38 height 9
click at [62, 127] on link "Iniciar sesión" at bounding box center [56, 128] width 38 height 8
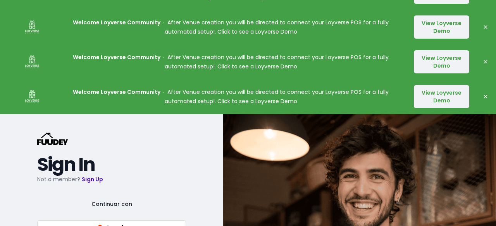
scroll to position [0, 0]
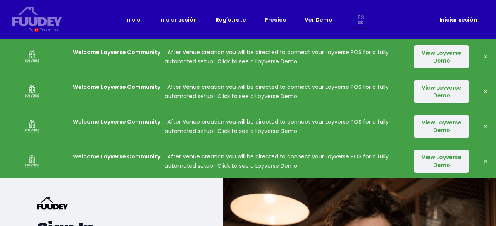
click at [450, 22] on link "Iniciar sesión →" at bounding box center [461, 19] width 44 height 9
select select "es"
click at [486, 55] on icon "button" at bounding box center [485, 57] width 6 height 6
select select "es"
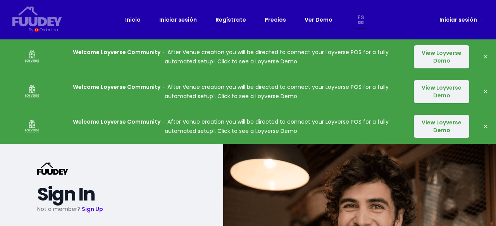
click at [486, 55] on icon "button" at bounding box center [485, 57] width 6 height 6
select select "es"
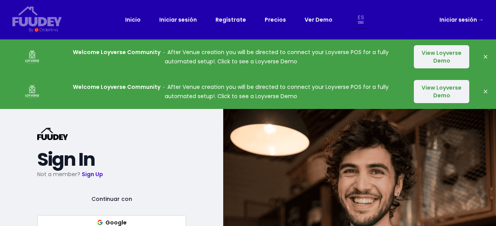
click at [486, 55] on icon "button" at bounding box center [485, 57] width 6 height 6
select select "es"
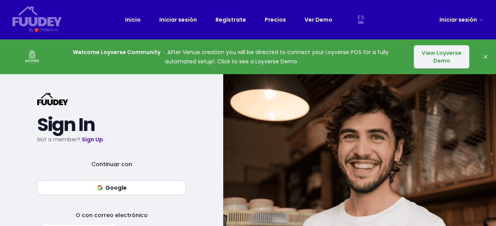
click at [486, 55] on icon "button" at bounding box center [485, 57] width 6 height 6
select select "es"
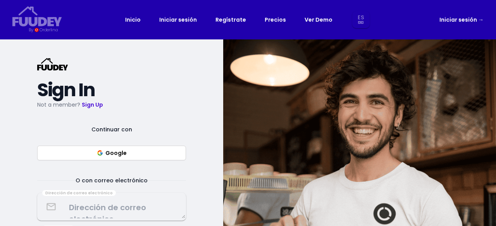
click at [472, 21] on link "Iniciar sesión →" at bounding box center [461, 19] width 44 height 9
select select "es"
click at [478, 21] on link "Iniciar sesión →" at bounding box center [461, 19] width 44 height 9
select select "es"
click at [451, 17] on link "Iniciar sesión →" at bounding box center [461, 19] width 44 height 9
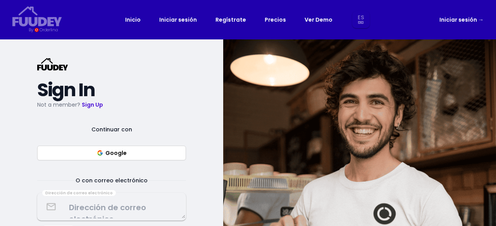
select select "es"
click at [453, 18] on link "Iniciar sesión →" at bounding box center [461, 19] width 44 height 9
select select "es"
click at [457, 21] on link "Iniciar sesión →" at bounding box center [461, 19] width 44 height 9
select select "es"
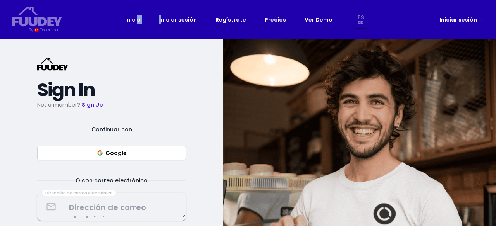
drag, startPoint x: 141, startPoint y: 20, endPoint x: 182, endPoint y: 16, distance: 40.8
click at [182, 16] on div "Inicio Iniciar sesión Regístrate Precios Ver Demo Es Aa Ab Af Am Ar As Ay Az Ba…" at bounding box center [247, 19] width 245 height 17
click at [194, 18] on link "Iniciar sesión" at bounding box center [178, 19] width 38 height 9
select select "es"
click at [91, 107] on p "Not a member? Sign Up" at bounding box center [111, 104] width 149 height 9
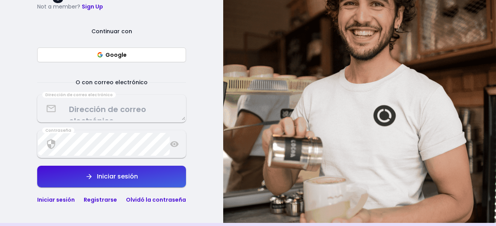
select select "es"
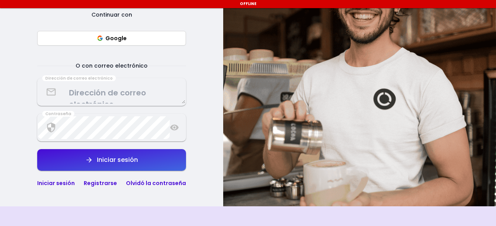
select select "es"
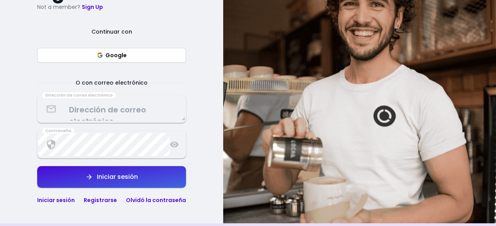
scroll to position [96, 0]
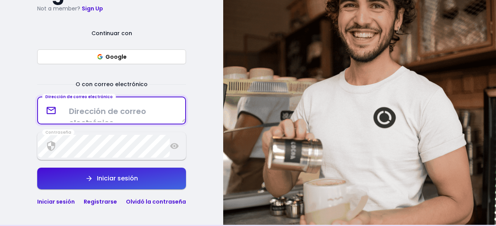
click at [139, 117] on textarea at bounding box center [111, 110] width 147 height 23
type textarea "[EMAIL_ADDRESS][DOMAIN_NAME]"
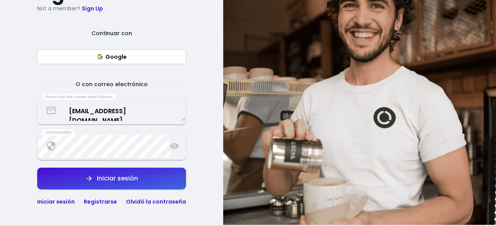
click at [172, 151] on div "Contraseña" at bounding box center [111, 146] width 149 height 28
click at [153, 180] on button "Iniciar sesión" at bounding box center [111, 179] width 149 height 22
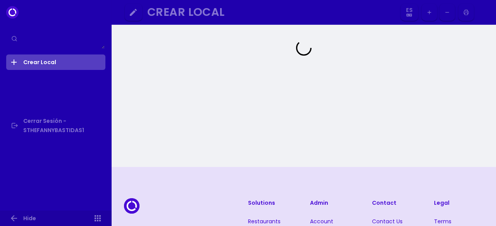
select select "es"
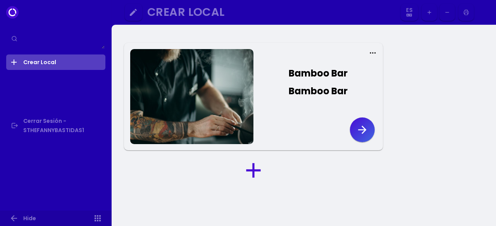
click at [362, 126] on icon "button" at bounding box center [362, 130] width 8 height 8
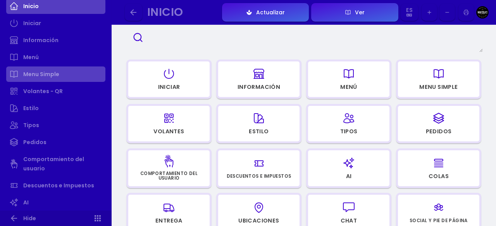
scroll to position [83, 0]
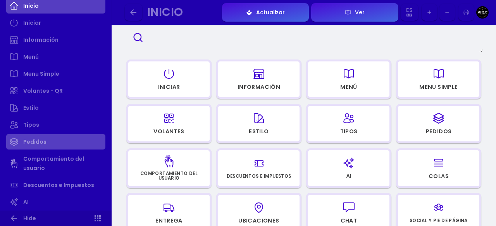
click at [45, 141] on link "Pedidos" at bounding box center [55, 141] width 99 height 15
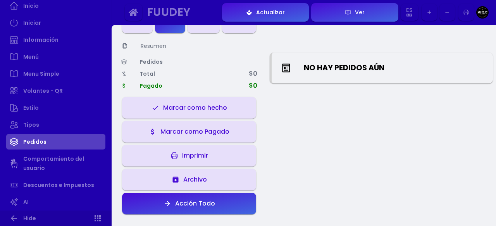
scroll to position [1, 0]
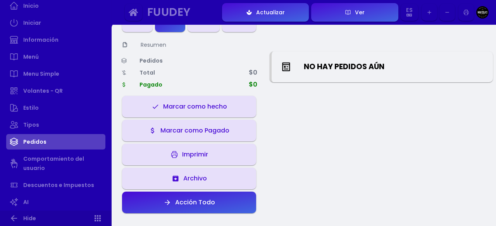
click at [226, 101] on button "Marcar como hecho" at bounding box center [189, 107] width 134 height 22
click at [216, 133] on div "Marcar como Pagado" at bounding box center [192, 131] width 73 height 6
click at [221, 201] on button "Acción Todo" at bounding box center [189, 203] width 134 height 22
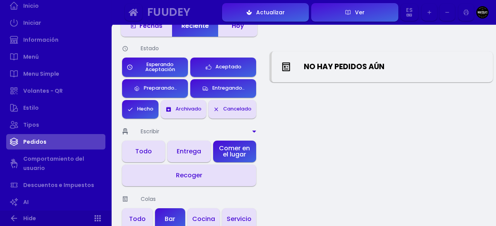
scroll to position [92, 0]
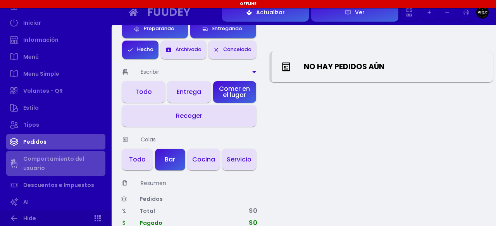
click at [64, 161] on link "Comportamiento del usuario" at bounding box center [55, 163] width 99 height 25
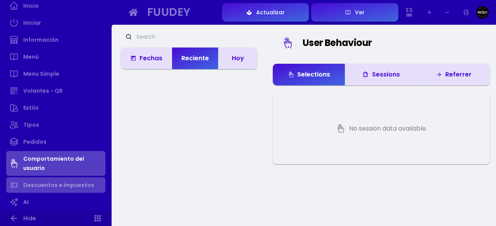
click at [71, 185] on link "Descuentos e Impuestos" at bounding box center [55, 185] width 99 height 15
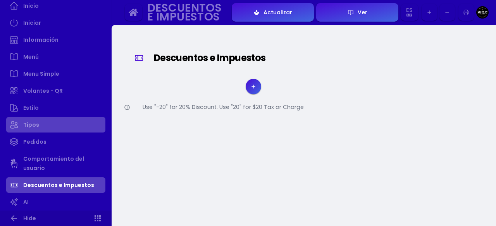
click at [61, 126] on link "Tipos" at bounding box center [55, 124] width 99 height 15
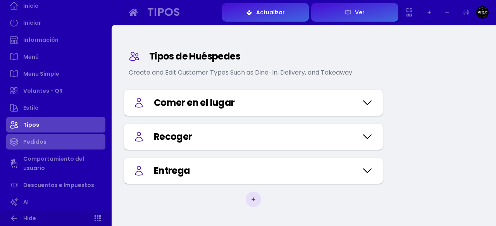
click at [56, 144] on link "Pedidos" at bounding box center [55, 141] width 99 height 15
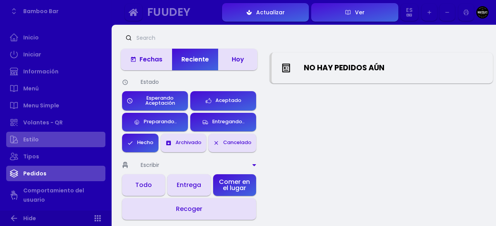
scroll to position [51, 0]
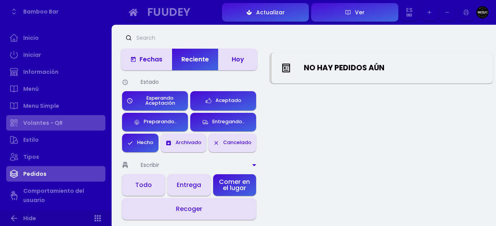
click at [59, 122] on link "Volantes - QR" at bounding box center [55, 122] width 99 height 15
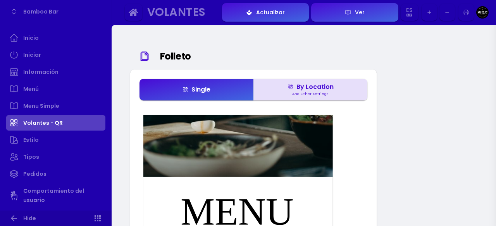
click at [297, 81] on button "By Location And Other Settings" at bounding box center [310, 90] width 114 height 22
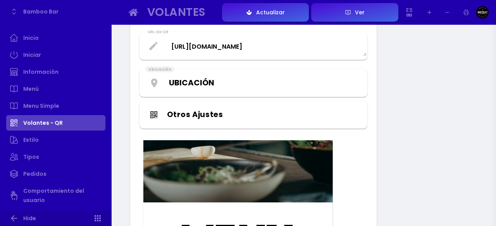
scroll to position [79, 0]
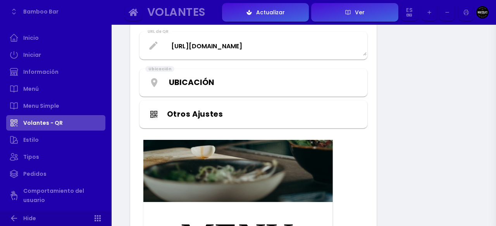
click at [275, 74] on div "Ubicación Inicio Ver Mapa Mesa 1 Mesa 2 Mesa 3 Mesa 4 Mesa 5 Mesa 7 Mesa 6 [GEO…" at bounding box center [253, 82] width 225 height 25
click at [272, 84] on select "Ubicación Inicio Ver Mapa Mesa 1 Mesa 2 Mesa 3 Mesa 4 Mesa 5 Mesa 7 Mesa 6 [GEO…" at bounding box center [264, 83] width 190 height 12
select select "-MMURVurdiw7Ny6lPQ8l"
click at [169, 77] on select "Ubicación Inicio Ver Mapa Mesa 1 Mesa 2 Mesa 3 Mesa 4 Mesa 5 Mesa 7 Mesa 6 [GEO…" at bounding box center [264, 83] width 190 height 12
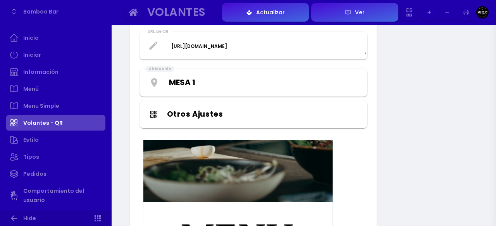
click at [273, 123] on button "Otros Ajustes" at bounding box center [253, 115] width 228 height 28
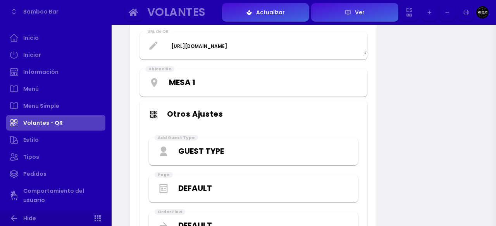
click at [271, 160] on div "Guest Type [PERSON_NAME] en el [PERSON_NAME] Recoger Entrega" at bounding box center [253, 151] width 206 height 25
click at [236, 142] on div "Guest Type [PERSON_NAME] en el [PERSON_NAME] Recoger Entrega" at bounding box center [253, 151] width 206 height 25
click at [228, 148] on select "Guest Type [PERSON_NAME] en el [PERSON_NAME] Recoger Entrega" at bounding box center [264, 152] width 172 height 12
select select "-LmsUBu7eLyjkUmDbI5A"
click at [178, 146] on select "Guest Type [PERSON_NAME] en el [PERSON_NAME] Recoger Entrega" at bounding box center [264, 152] width 172 height 12
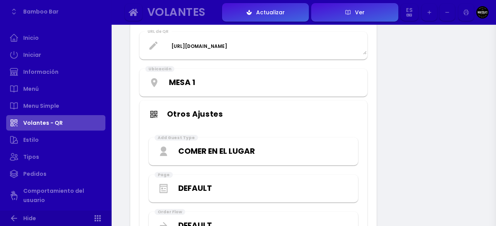
click at [238, 186] on select "Default Menú" at bounding box center [264, 189] width 172 height 12
select select "menu"
click at [178, 183] on select "Default Menú" at bounding box center [264, 189] width 172 height 12
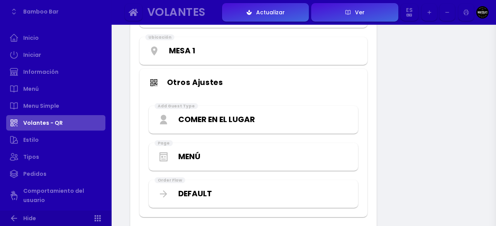
scroll to position [111, 0]
click at [235, 188] on select "Default Immediate" at bounding box center [264, 194] width 172 height 12
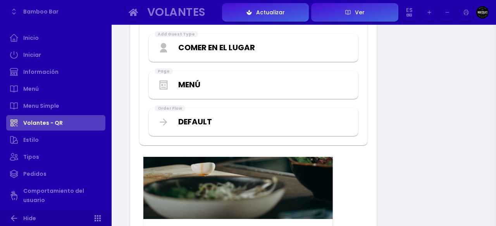
scroll to position [0, 0]
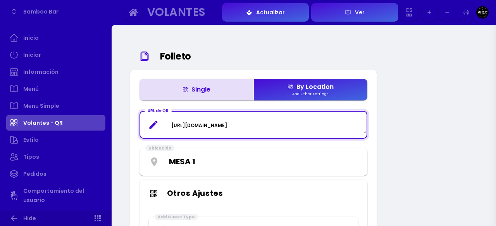
click at [283, 130] on Url "[URL][DOMAIN_NAME]" at bounding box center [253, 125] width 226 height 18
click at [307, 132] on Url "[URL][DOMAIN_NAME]" at bounding box center [253, 125] width 226 height 18
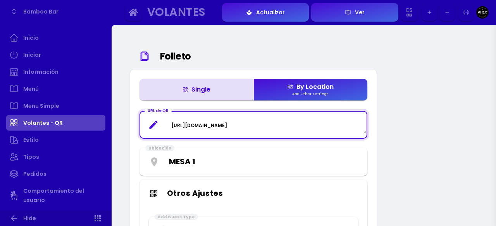
drag, startPoint x: 307, startPoint y: 132, endPoint x: 154, endPoint y: 102, distance: 155.9
click at [154, 102] on div "Single By Location And Other Settings URL de QR [URL][DOMAIN_NAME] Ubicación Ub…" at bounding box center [253, 204] width 228 height 250
type Url "[URL][DOMAIN_NAME]"
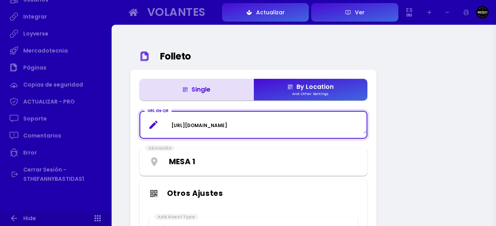
scroll to position [423, 0]
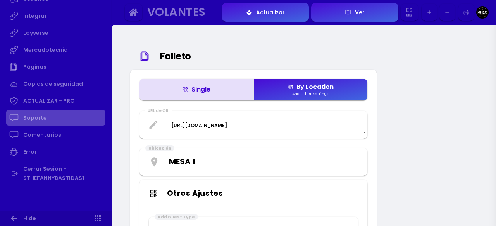
click at [33, 123] on link "Soporte" at bounding box center [55, 117] width 99 height 15
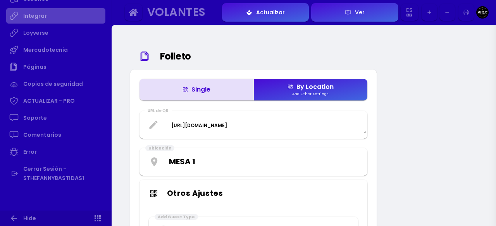
click at [33, 22] on link "Integrar" at bounding box center [55, 15] width 99 height 15
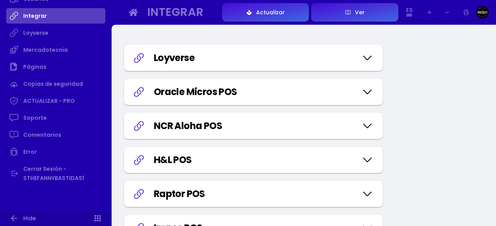
click at [276, 50] on div "Loyverse" at bounding box center [253, 58] width 259 height 26
click at [365, 55] on icon at bounding box center [367, 58] width 12 height 39
select select "71018fc6-ae05-4e3a-9b95-607e5f2c4841"
select select "85a63a5a-946b-4b09-982c-6eab552a8f0b"
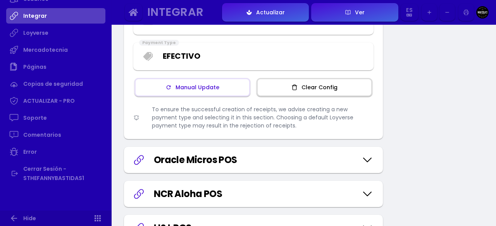
scroll to position [223, 0]
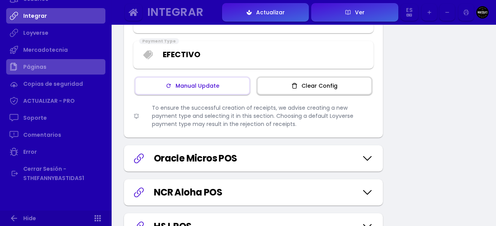
click at [81, 62] on link "Páginas" at bounding box center [55, 66] width 99 height 15
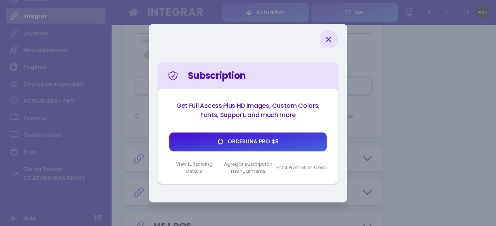
click at [85, 77] on div "Subscription Get Full Access Plus HD Images, Custom Colors, Fonts, Support, and…" at bounding box center [248, 113] width 496 height 226
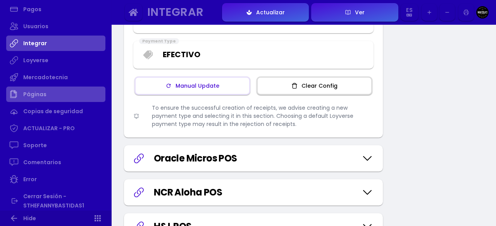
scroll to position [386, 0]
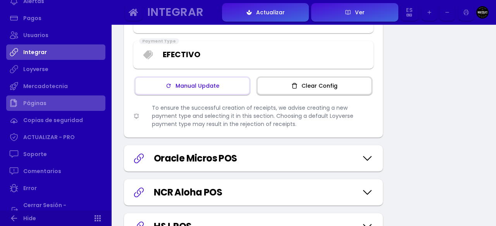
click at [77, 67] on link "Loyverse" at bounding box center [55, 69] width 99 height 15
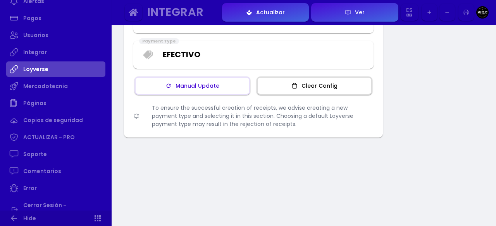
click at [205, 83] on div "Manual Update" at bounding box center [196, 85] width 48 height 5
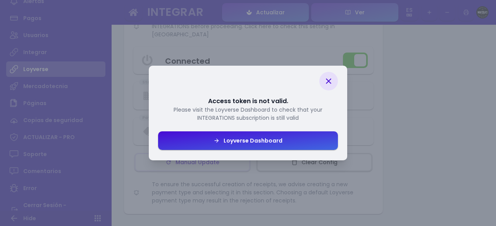
scroll to position [144, 0]
click at [213, 140] on button "Loyverse Dashboard" at bounding box center [248, 141] width 180 height 19
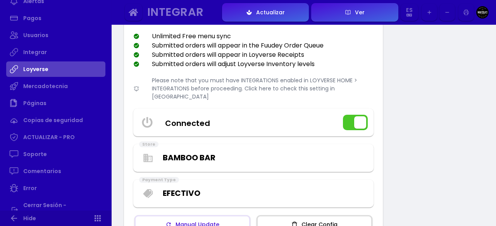
scroll to position [84, 0]
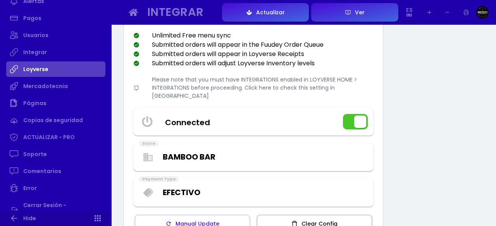
click at [307, 153] on select "Select Store Bamboo Bar" at bounding box center [264, 157] width 203 height 12
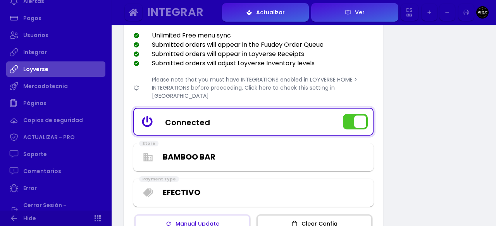
click at [297, 111] on input "Connected" at bounding box center [253, 122] width 238 height 23
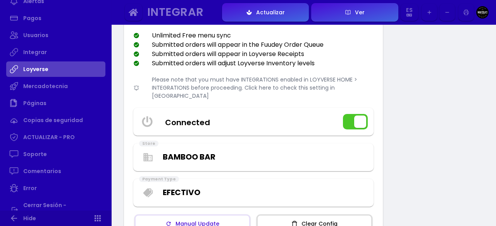
click at [280, 75] on div "Conectar Loyverse Connect your Loyverse POS for: Unlimited Free menu sync Submi…" at bounding box center [253, 131] width 259 height 289
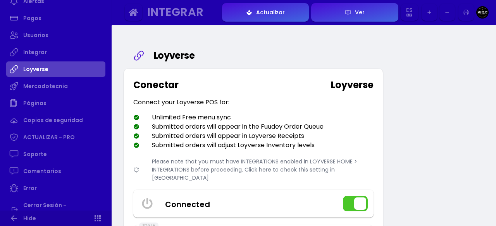
scroll to position [2, 0]
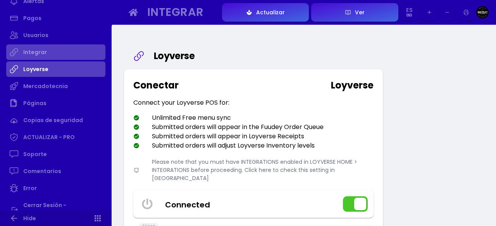
click at [34, 53] on link "Integrar" at bounding box center [55, 52] width 99 height 15
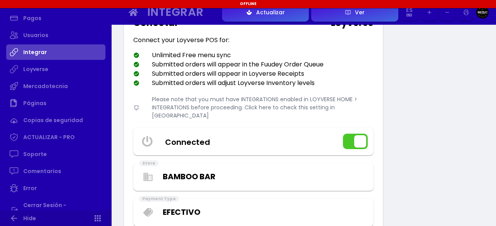
scroll to position [63, 0]
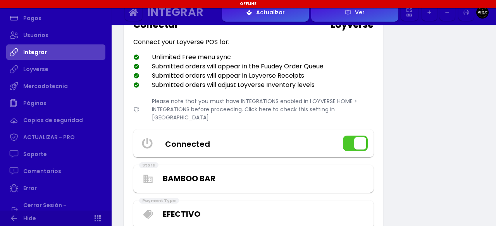
click at [251, 90] on div "Conectar Loyverse Connect your Loyverse POS for: Unlimited Free menu sync Submi…" at bounding box center [253, 153] width 259 height 289
click at [250, 105] on div "Please note that you must have INTEGRATIONS enabled in LOYVERSE HOME > INTEGRAT…" at bounding box center [253, 110] width 240 height 24
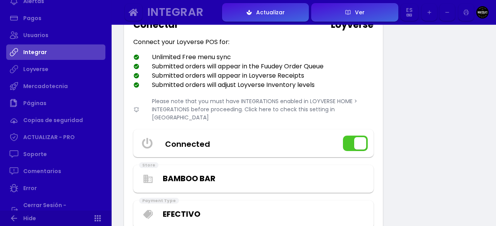
click at [275, 100] on div "Please note that you must have INTEGRATIONS enabled in LOYVERSE HOME > INTEGRAT…" at bounding box center [253, 110] width 240 height 24
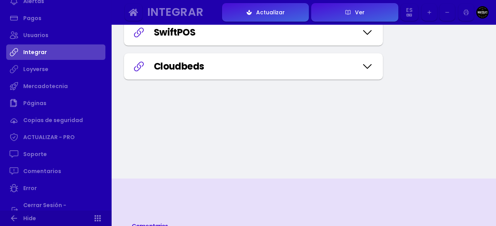
scroll to position [873, 0]
